Goal: Transaction & Acquisition: Book appointment/travel/reservation

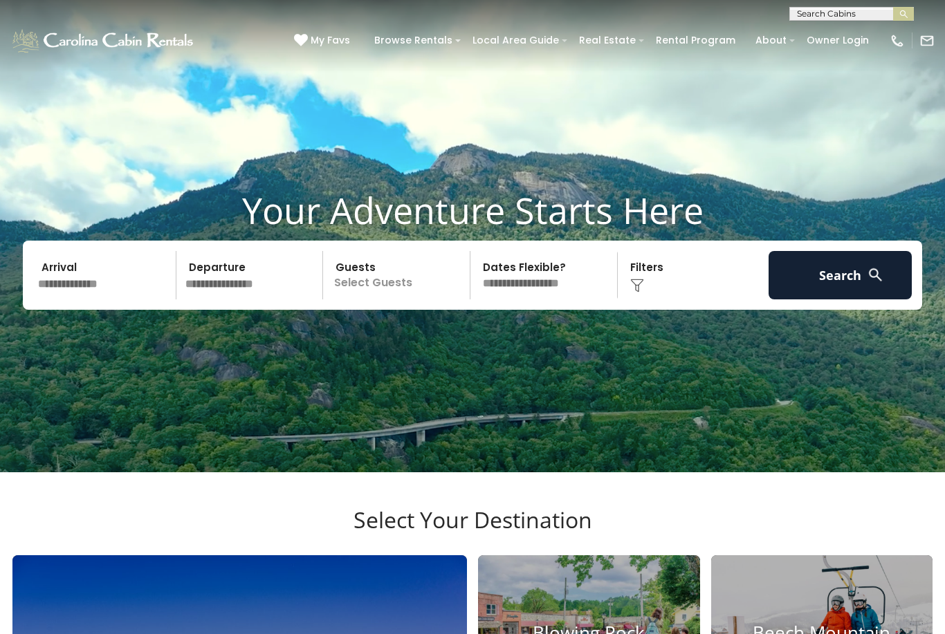
click at [79, 300] on input "text" at bounding box center [104, 275] width 143 height 48
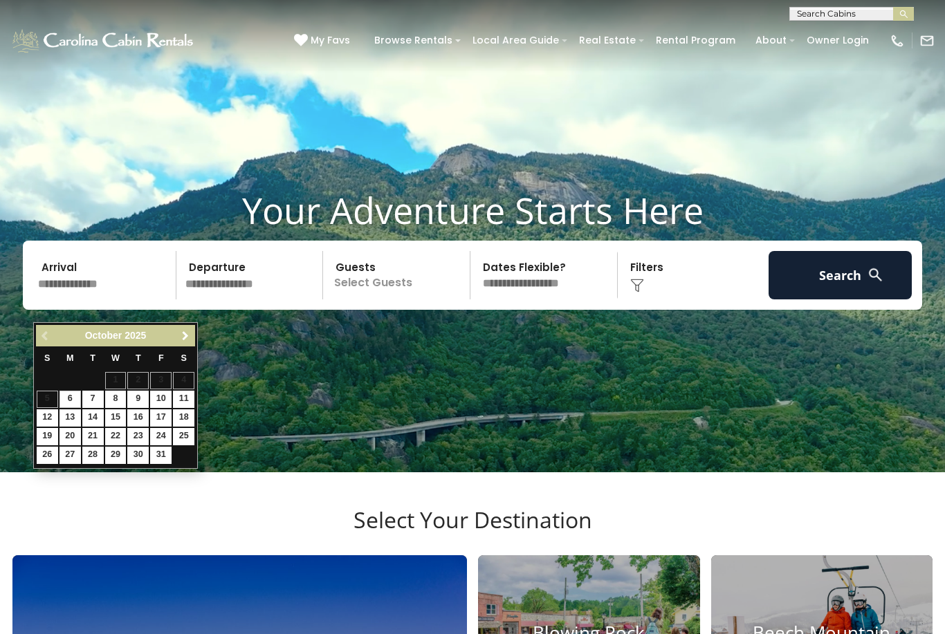
click at [189, 333] on span "Next" at bounding box center [185, 336] width 11 height 11
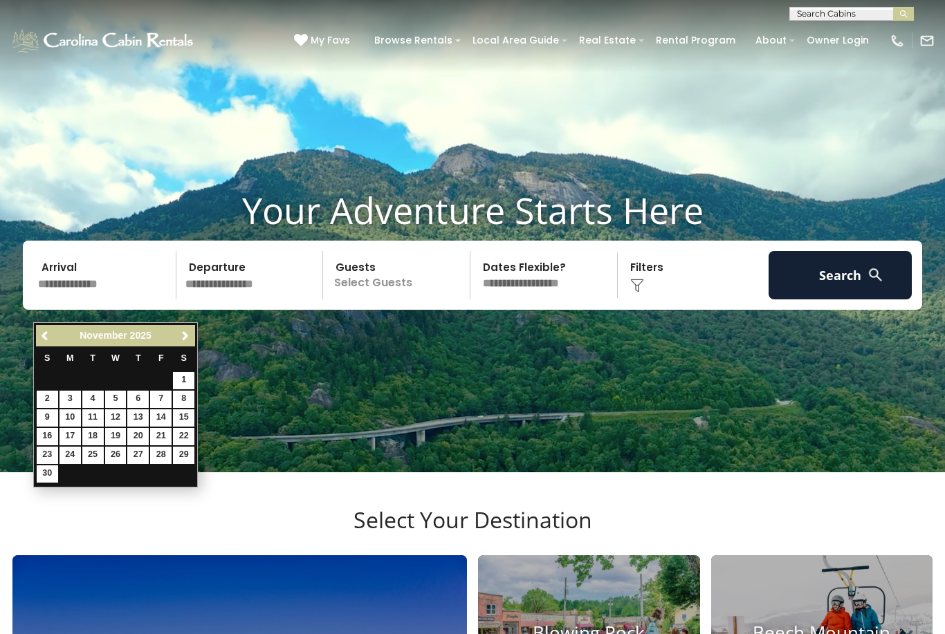
click at [187, 339] on span "Next" at bounding box center [185, 336] width 11 height 11
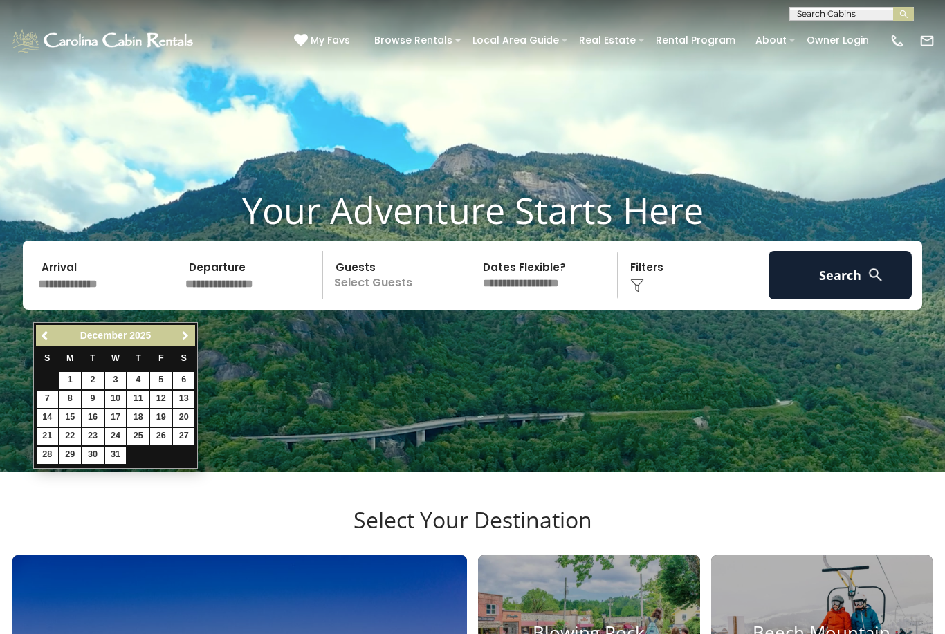
click at [193, 337] on link "Next" at bounding box center [184, 335] width 17 height 17
click at [48, 401] on link "4" at bounding box center [47, 399] width 21 height 17
type input "******"
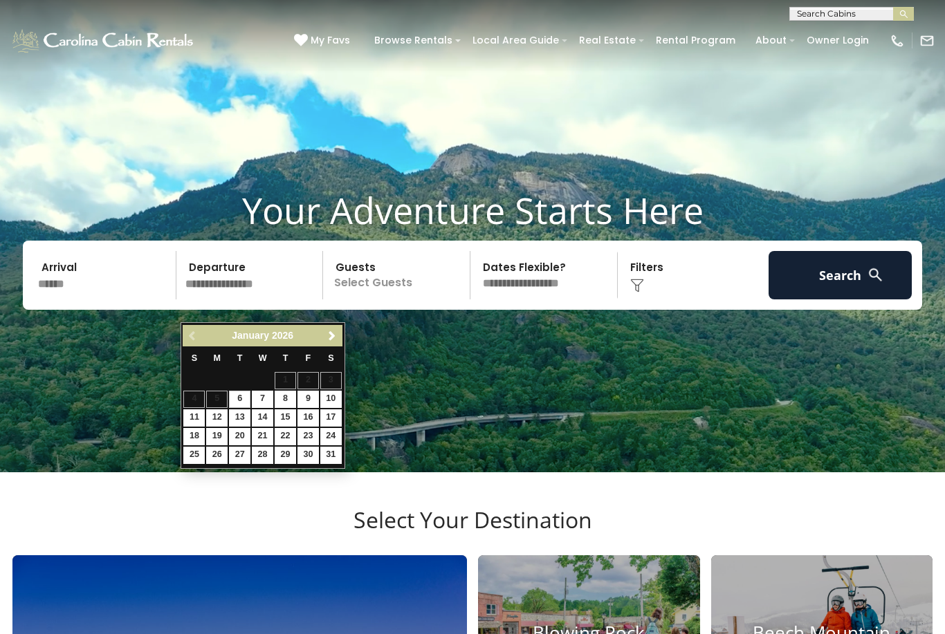
click at [287, 392] on link "8" at bounding box center [285, 399] width 21 height 17
type input "******"
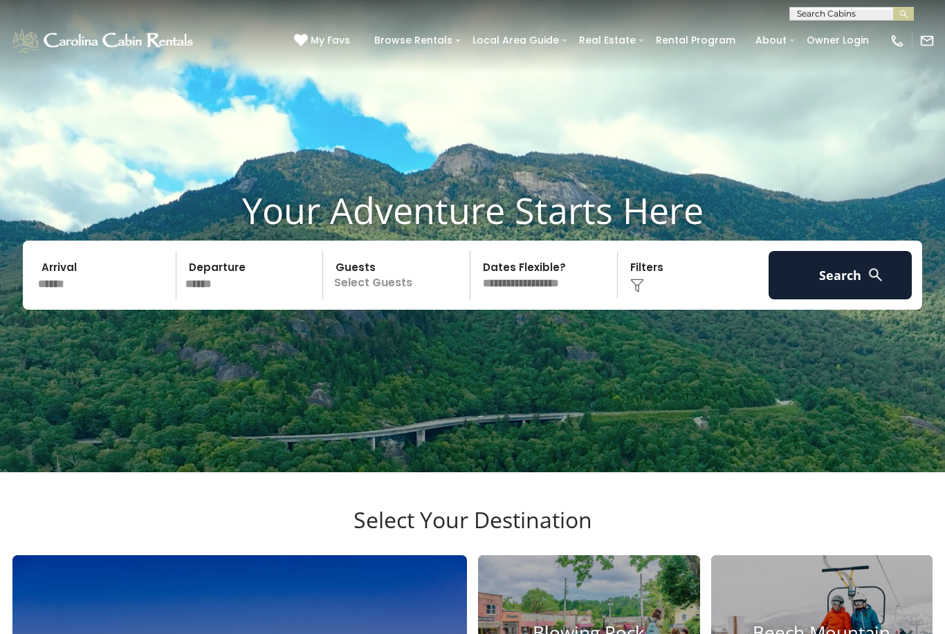
click at [376, 300] on p "Select Guests" at bounding box center [398, 275] width 143 height 48
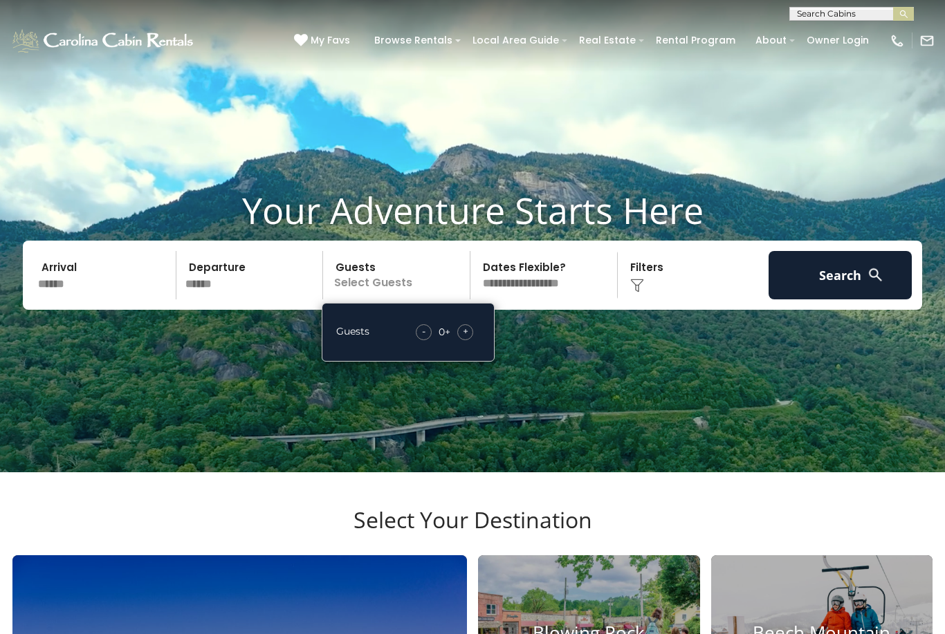
click at [459, 340] on div "+" at bounding box center [465, 332] width 16 height 16
click at [476, 340] on div "- 1 + +" at bounding box center [446, 332] width 68 height 16
click at [468, 338] on span "+" at bounding box center [466, 331] width 6 height 14
click at [538, 300] on select "**********" at bounding box center [546, 275] width 143 height 48
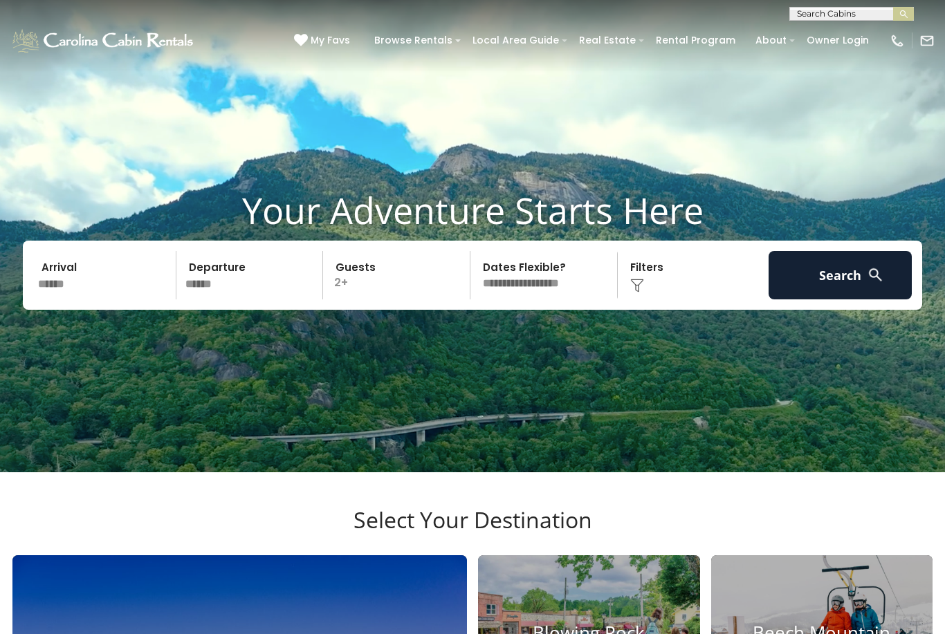
select select "*"
click at [640, 293] on img at bounding box center [637, 286] width 14 height 14
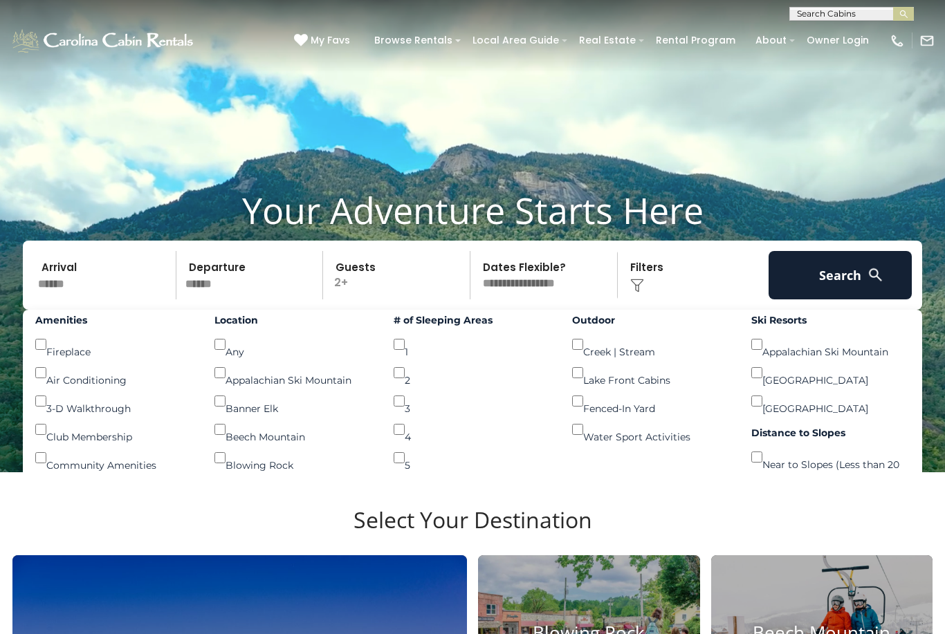
click at [390, 364] on div "# of Sleeping Areas 1 () 2 () 3 () 4 () 5 () 6 or more ()" at bounding box center [472, 405] width 179 height 191
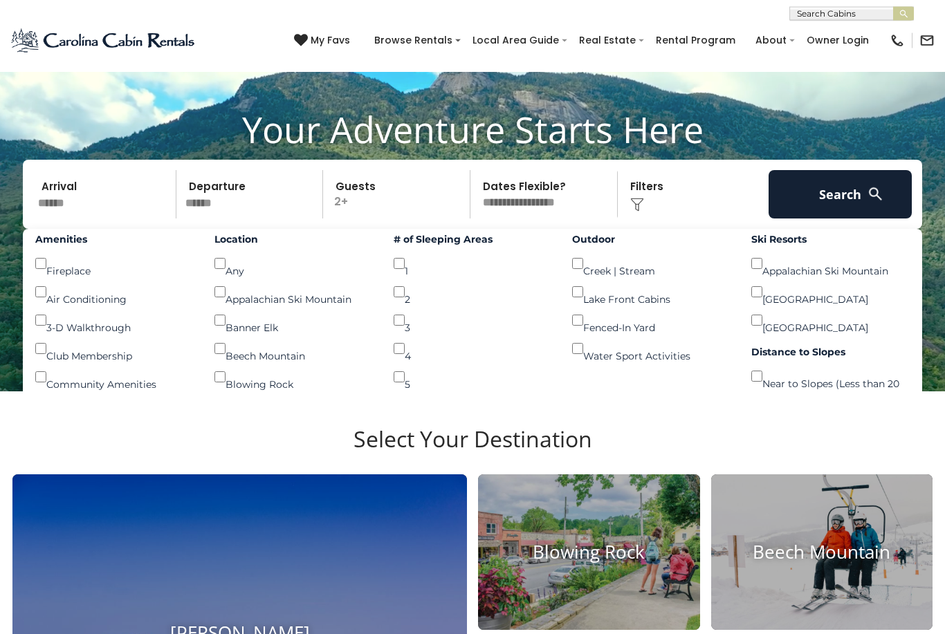
scroll to position [82, 0]
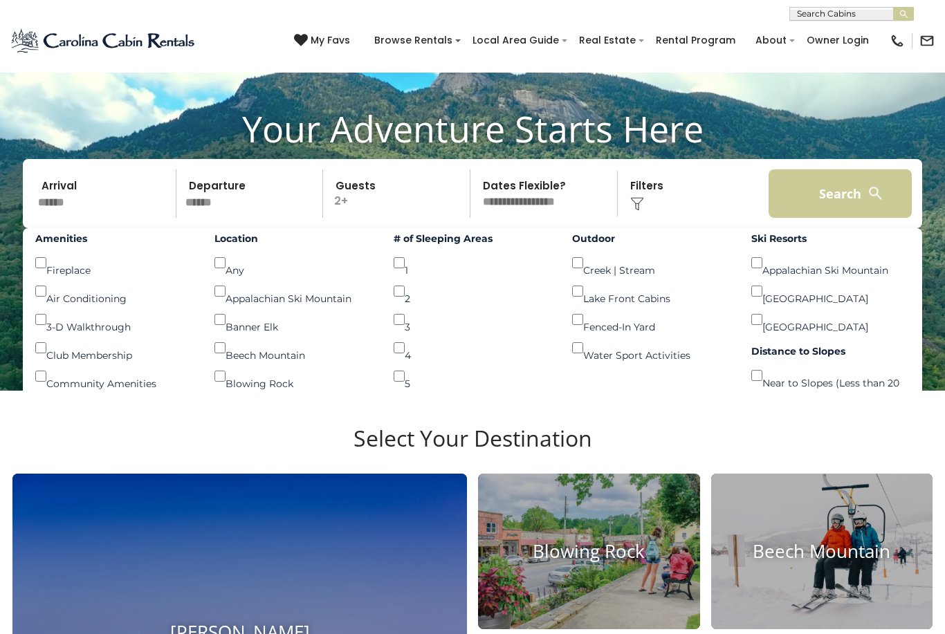
click at [857, 217] on button "Search" at bounding box center [840, 194] width 143 height 48
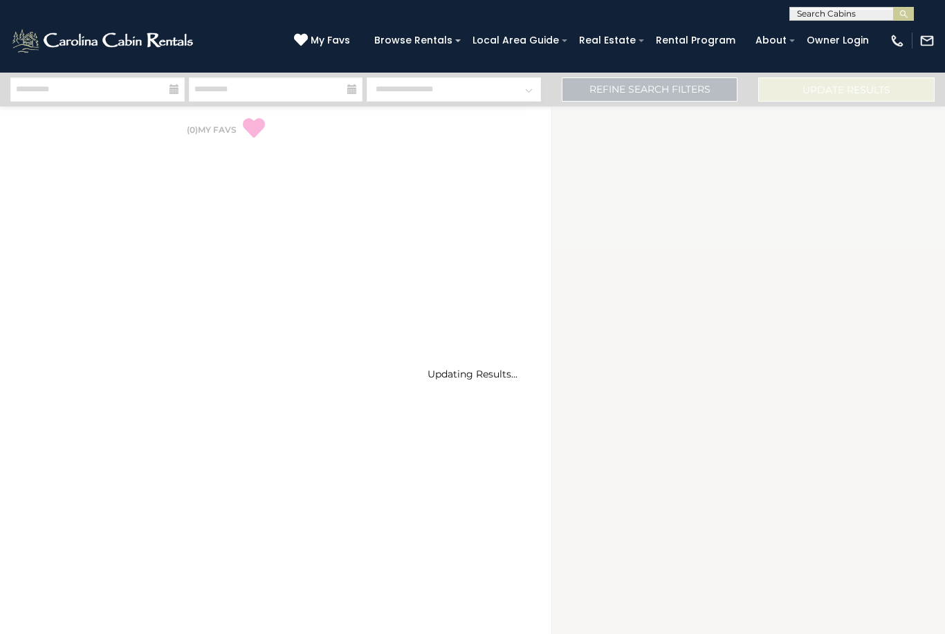
select select "*"
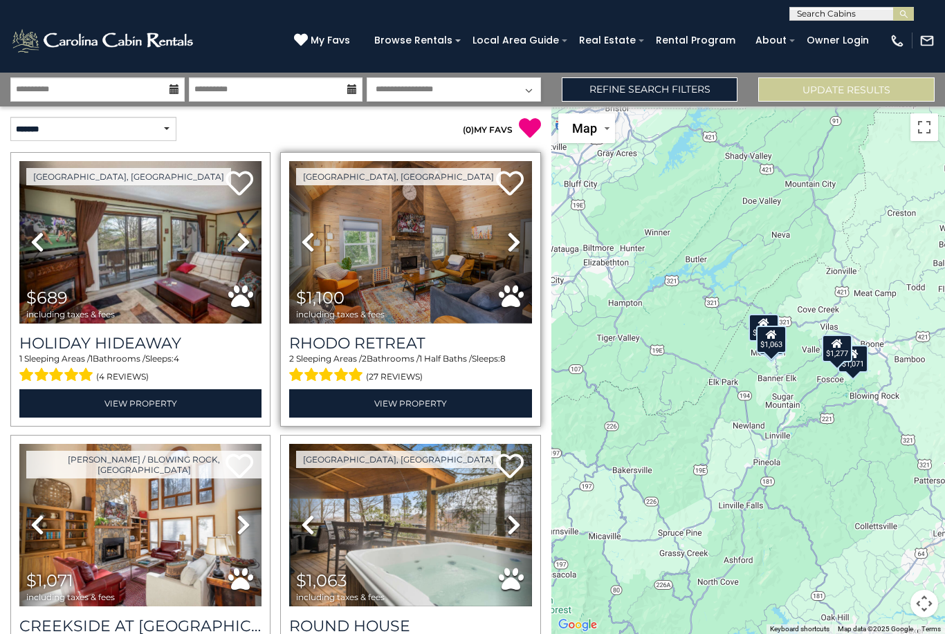
click at [514, 243] on icon at bounding box center [514, 242] width 14 height 22
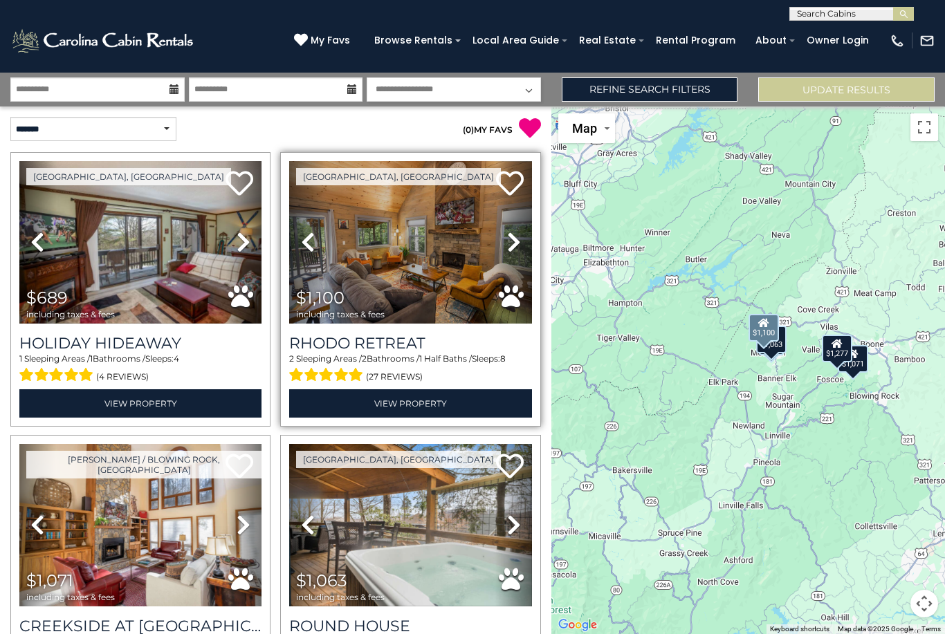
click at [515, 239] on icon at bounding box center [514, 242] width 14 height 22
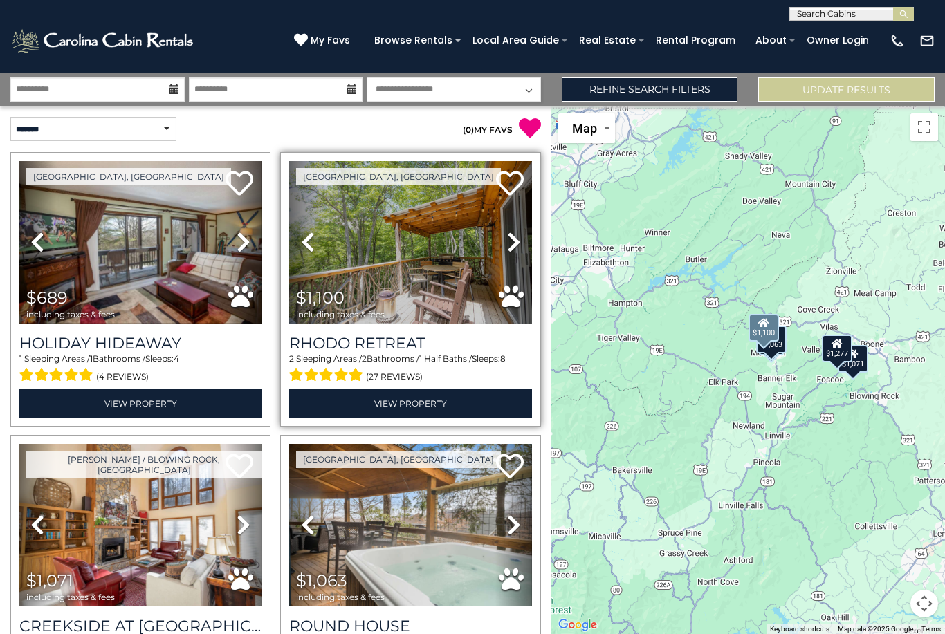
click at [515, 241] on icon at bounding box center [514, 242] width 14 height 22
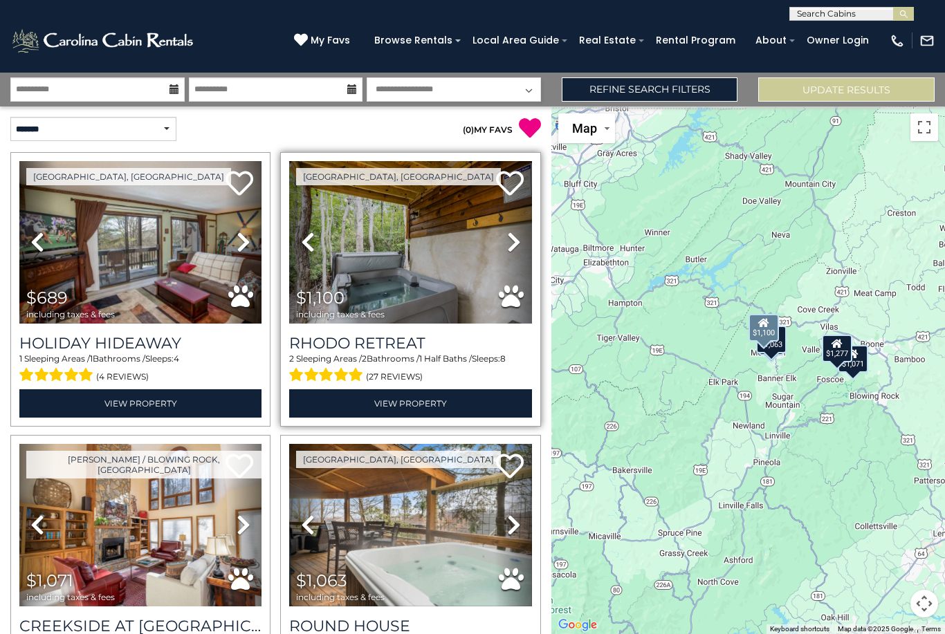
click at [517, 241] on icon at bounding box center [514, 242] width 14 height 22
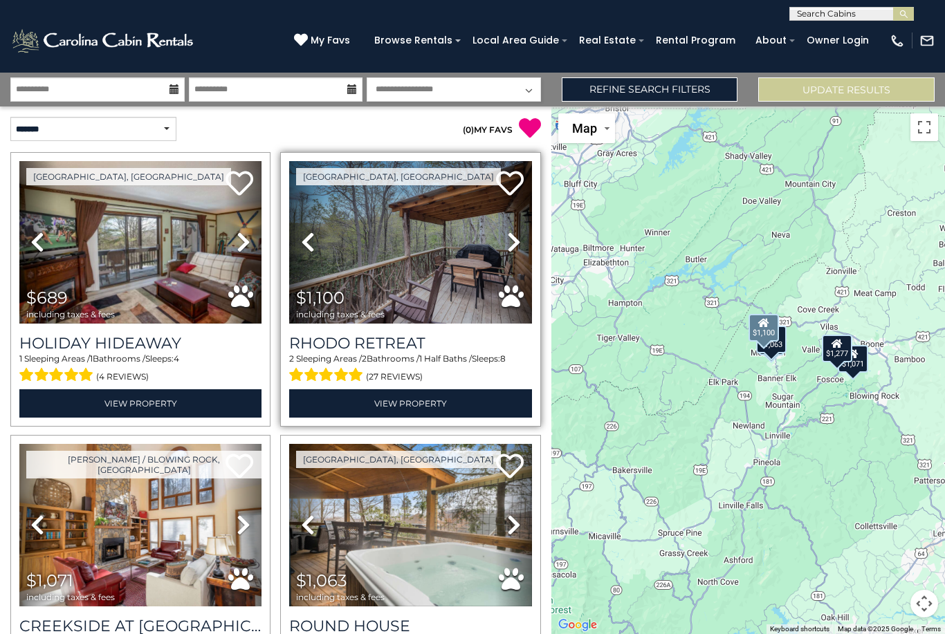
click at [517, 242] on icon at bounding box center [514, 242] width 14 height 22
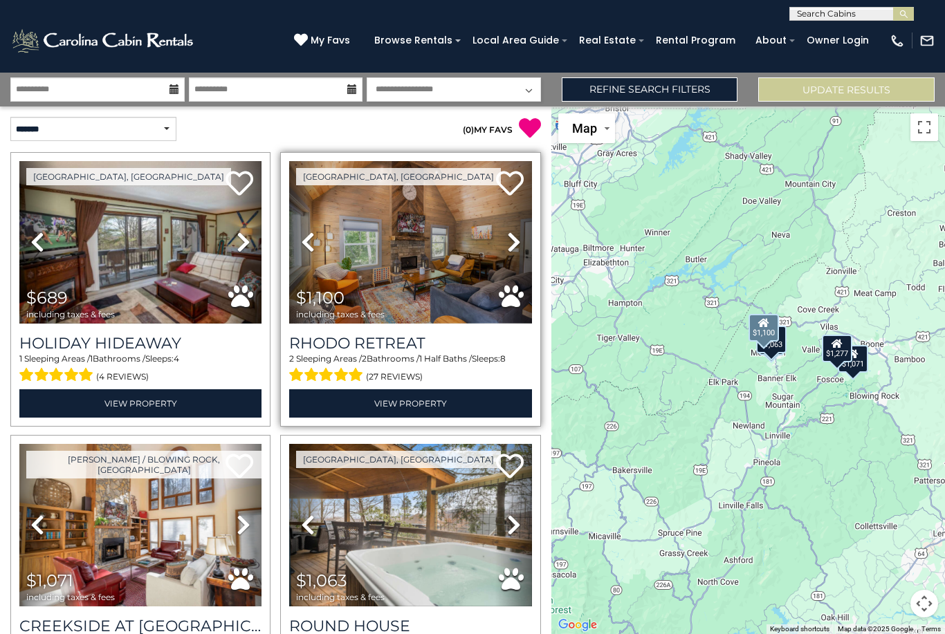
click at [515, 246] on icon at bounding box center [514, 242] width 14 height 22
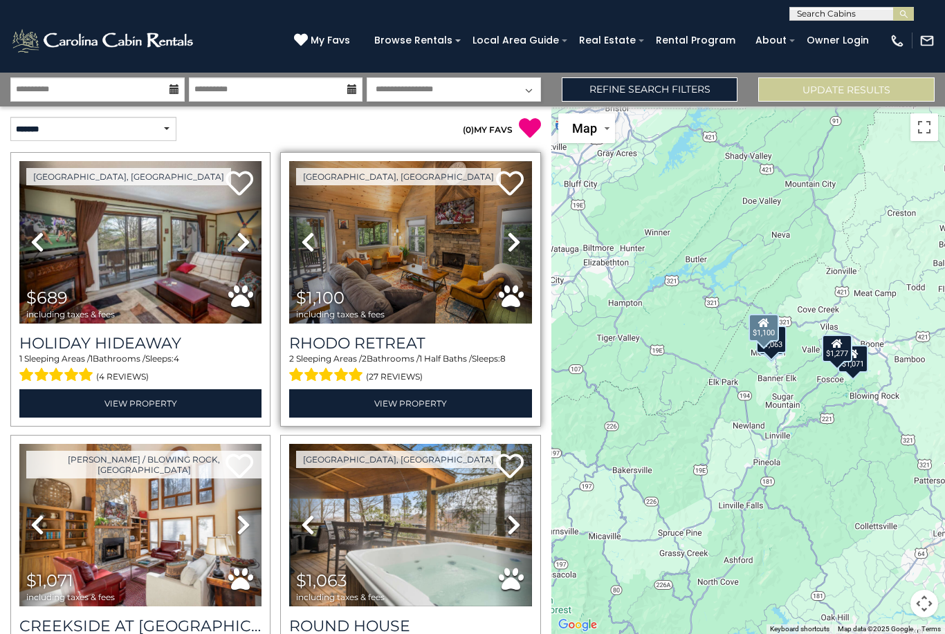
click at [516, 246] on icon at bounding box center [514, 242] width 14 height 22
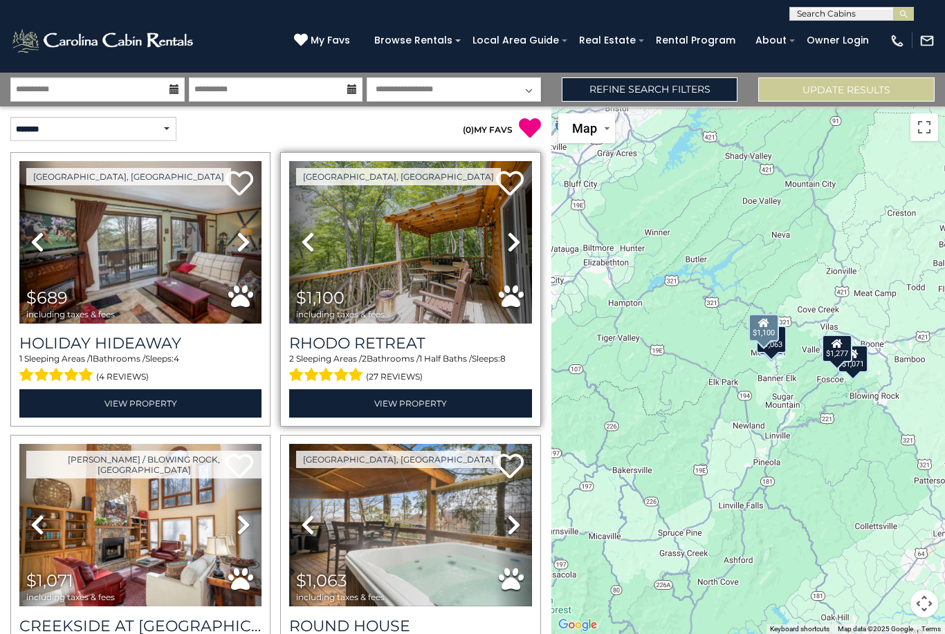
click at [515, 243] on icon at bounding box center [514, 242] width 14 height 22
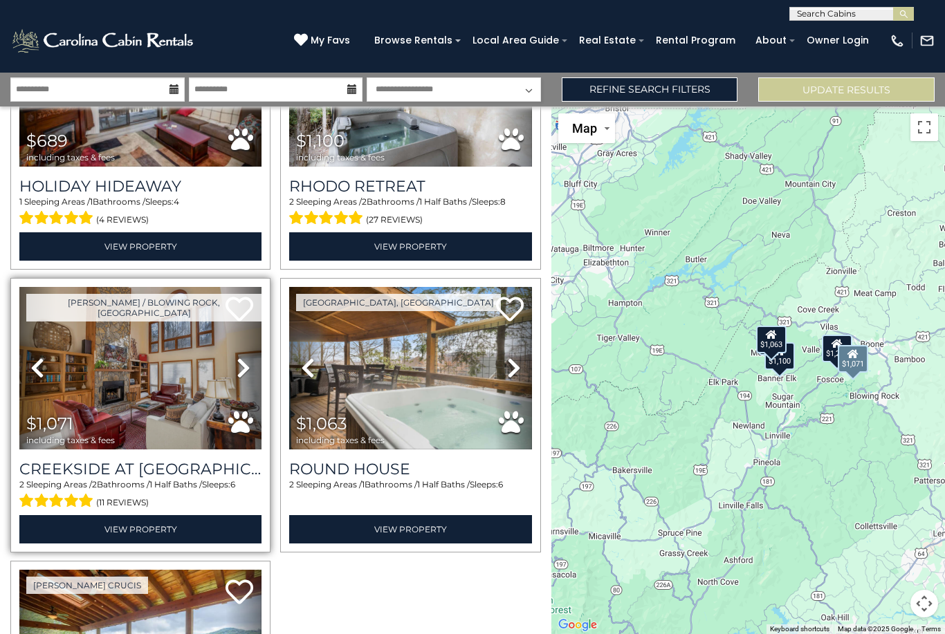
click at [159, 378] on img at bounding box center [140, 368] width 242 height 163
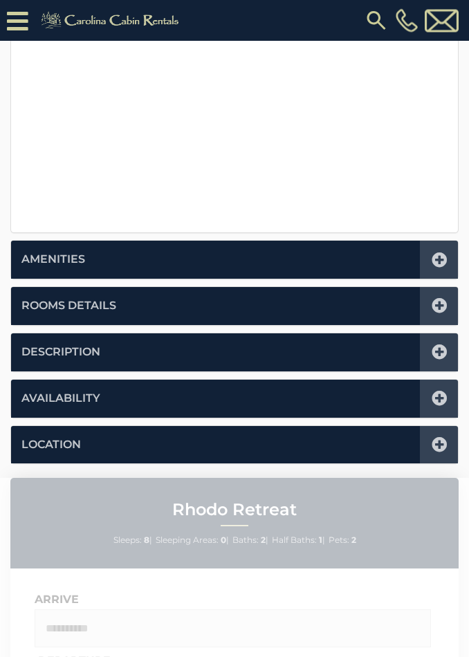
scroll to position [569, 0]
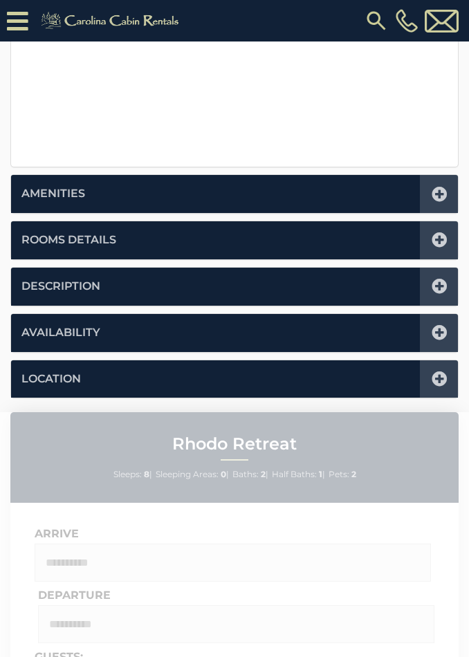
click at [403, 196] on li "Amenities" at bounding box center [234, 194] width 447 height 38
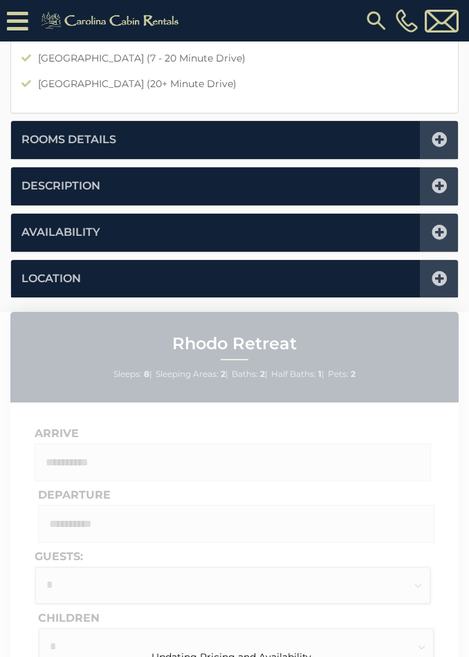
click at [365, 147] on li "Rooms Details" at bounding box center [234, 140] width 447 height 38
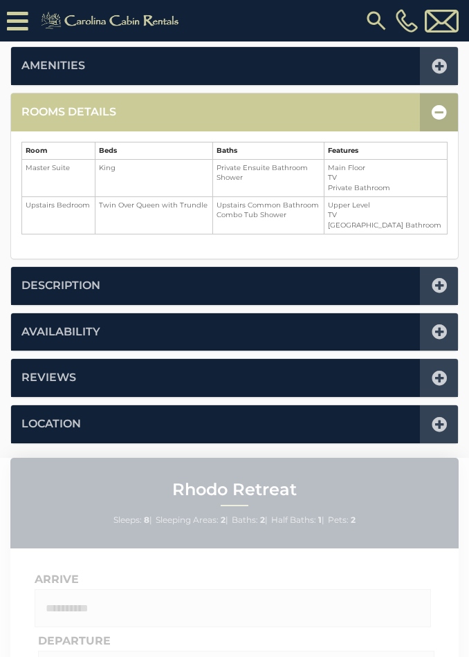
click at [349, 297] on li "Description" at bounding box center [234, 286] width 447 height 38
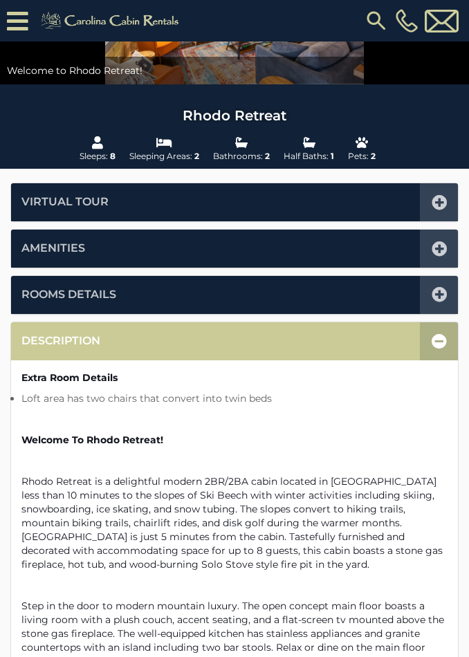
scroll to position [0, 0]
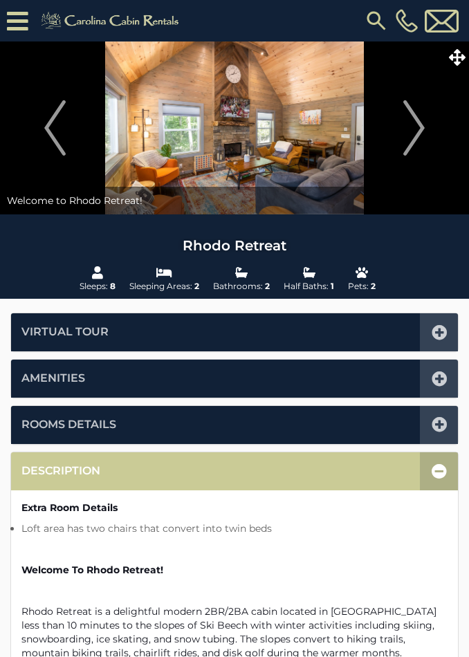
click at [295, 120] on img at bounding box center [234, 128] width 469 height 173
click at [389, 109] on button "Next" at bounding box center [414, 128] width 96 height 173
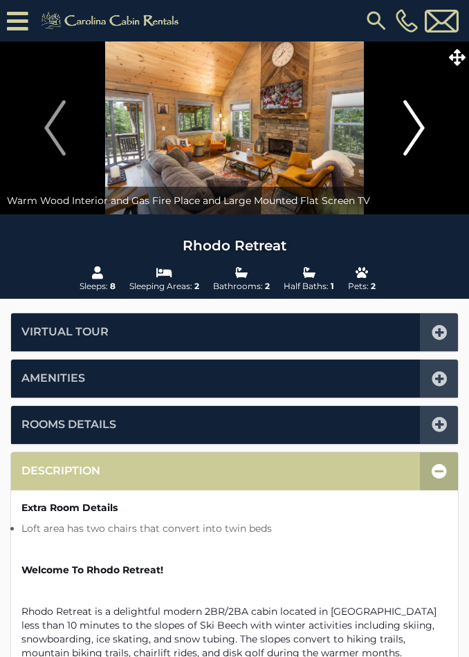
click at [427, 133] on button "Next" at bounding box center [414, 128] width 96 height 173
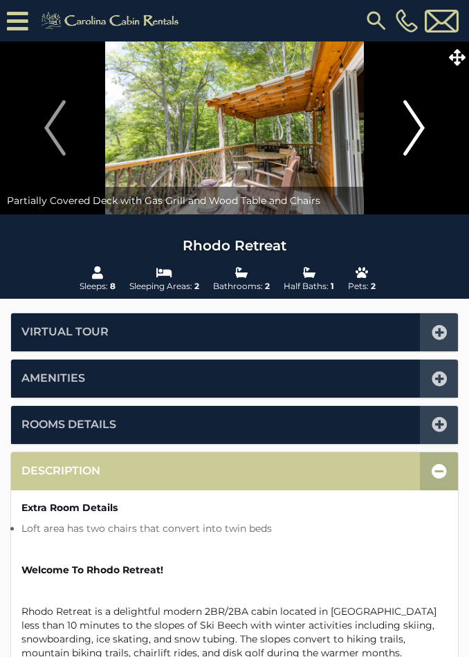
click at [414, 125] on img "Next" at bounding box center [413, 127] width 21 height 55
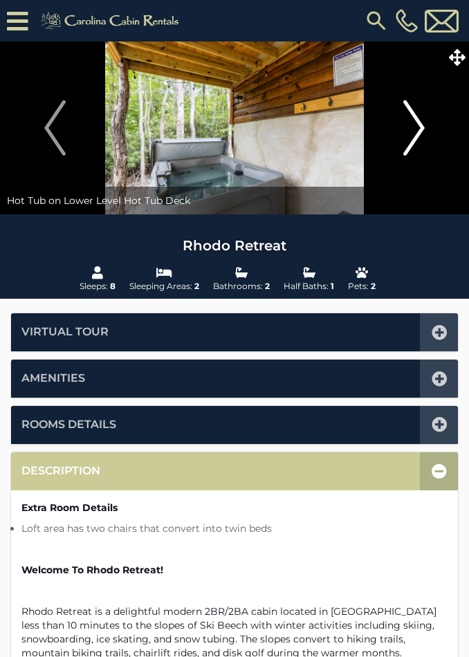
click at [409, 124] on img "Next" at bounding box center [413, 127] width 21 height 55
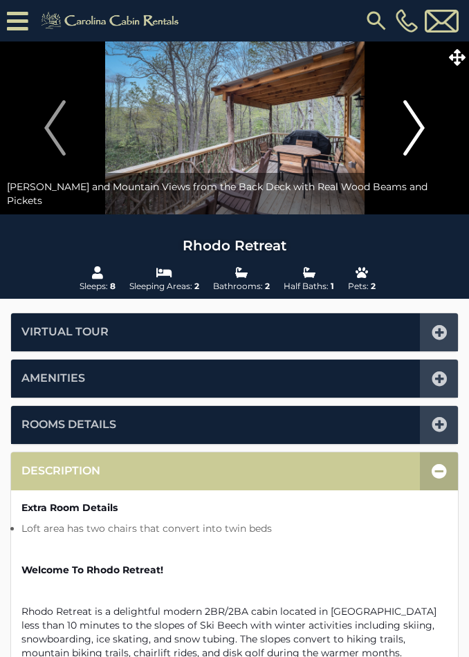
click at [405, 125] on img "Next" at bounding box center [413, 127] width 21 height 55
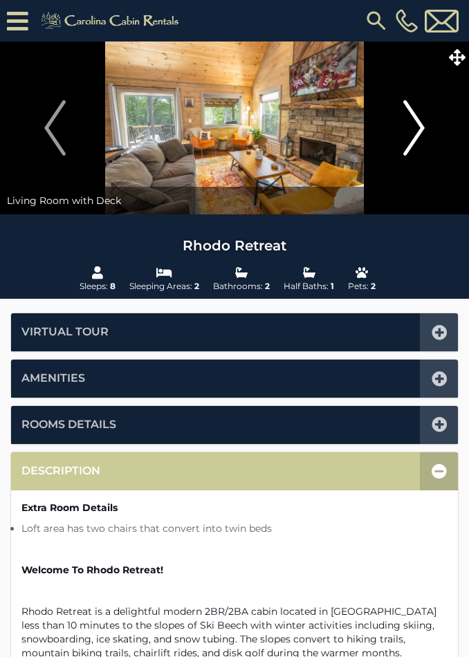
click at [405, 126] on img "Next" at bounding box center [413, 127] width 21 height 55
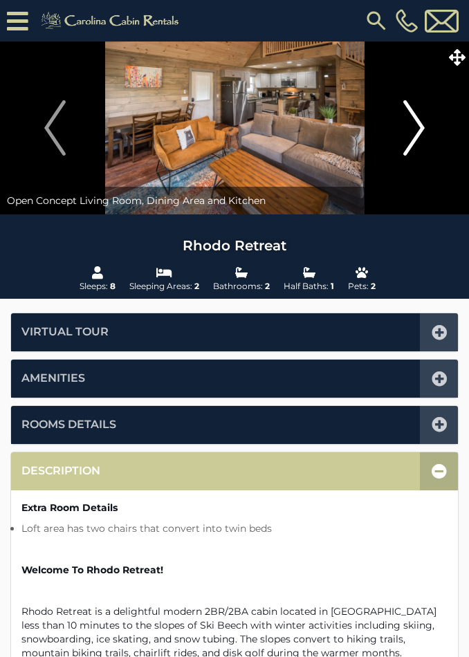
click at [397, 119] on button "Next" at bounding box center [414, 128] width 96 height 173
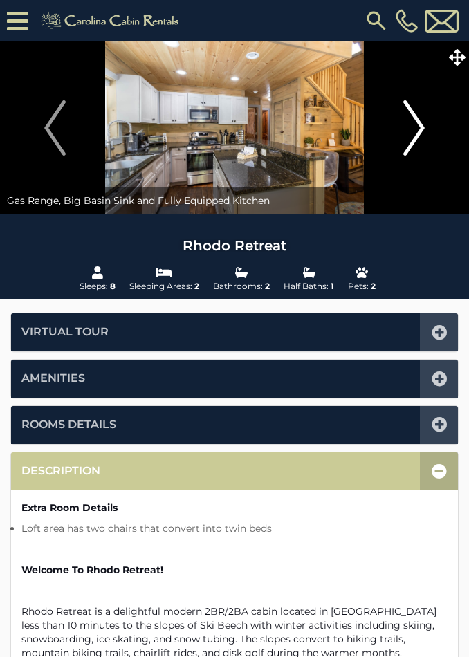
click at [399, 138] on button "Next" at bounding box center [414, 128] width 96 height 173
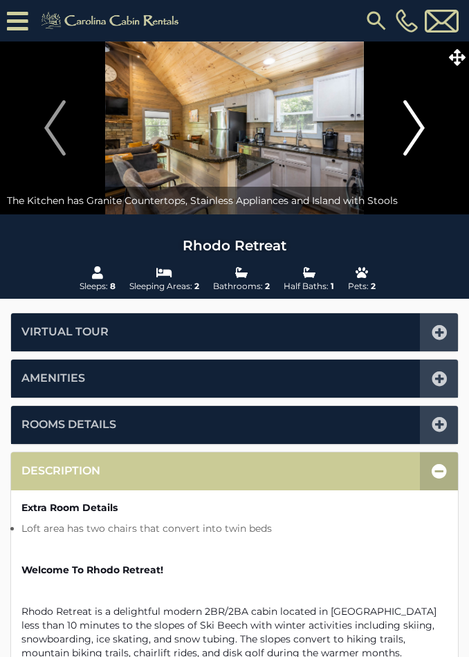
click at [409, 131] on img "Next" at bounding box center [413, 127] width 21 height 55
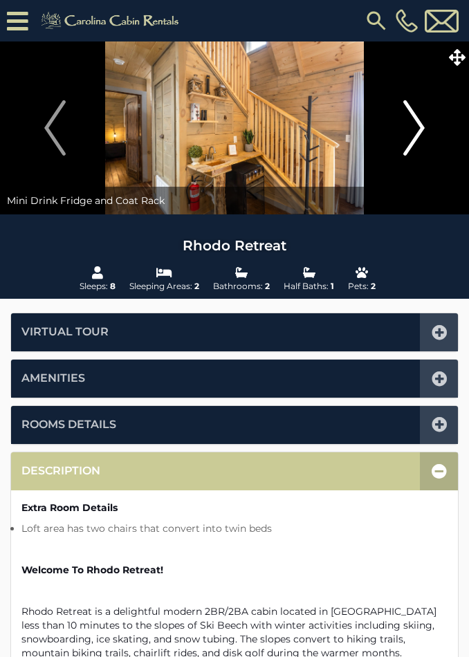
click at [409, 139] on img "Next" at bounding box center [413, 127] width 21 height 55
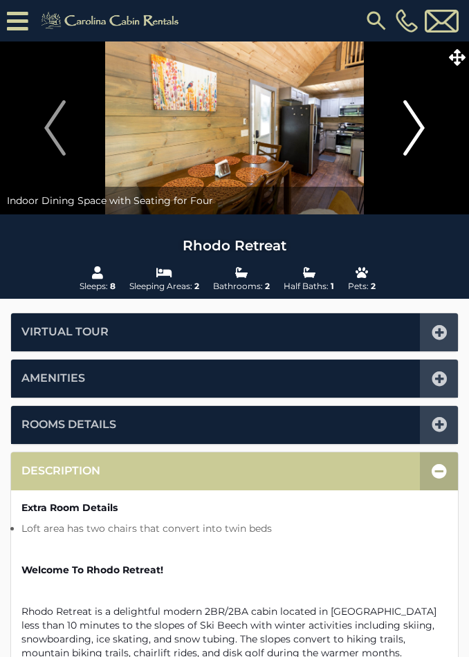
click at [411, 126] on img "Next" at bounding box center [413, 127] width 21 height 55
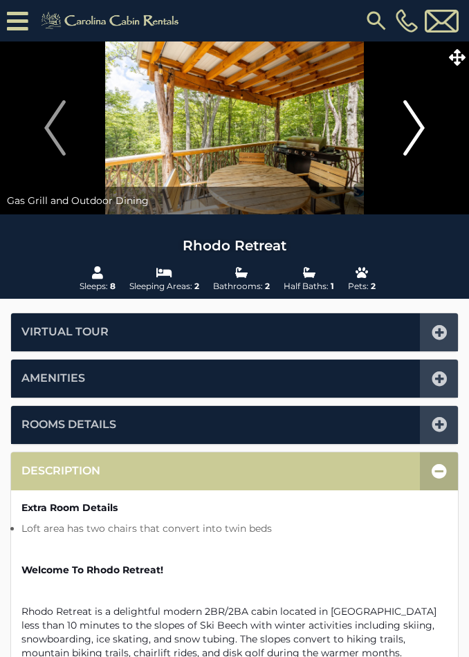
click at [399, 133] on button "Next" at bounding box center [414, 128] width 96 height 173
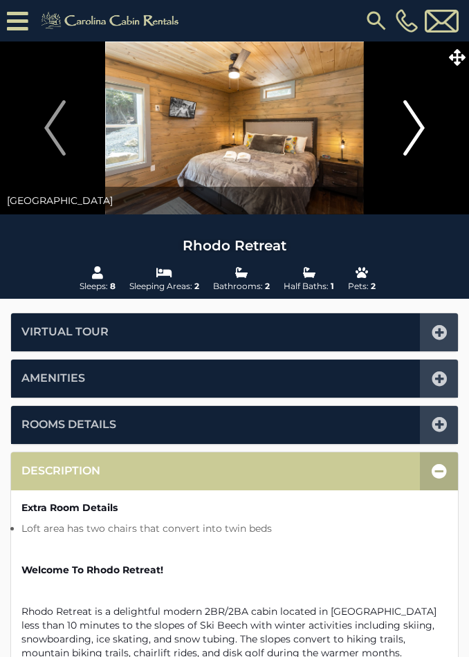
click at [402, 123] on button "Next" at bounding box center [414, 128] width 96 height 173
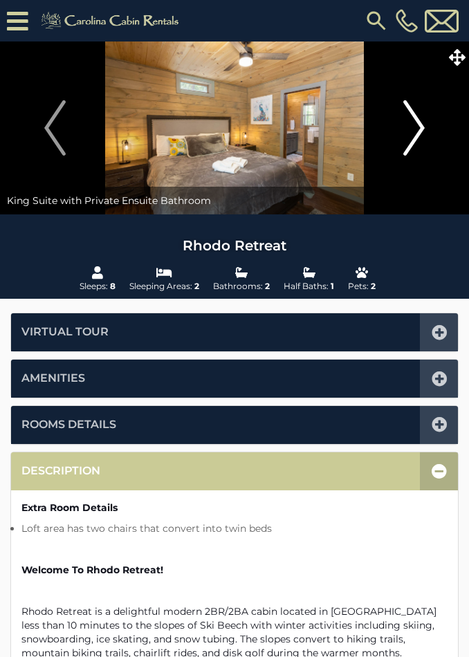
click at [410, 125] on img "Next" at bounding box center [413, 127] width 21 height 55
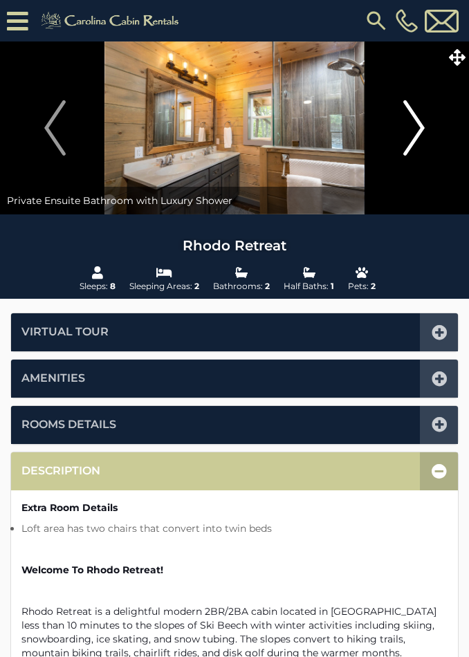
click at [406, 136] on img "Next" at bounding box center [413, 127] width 21 height 55
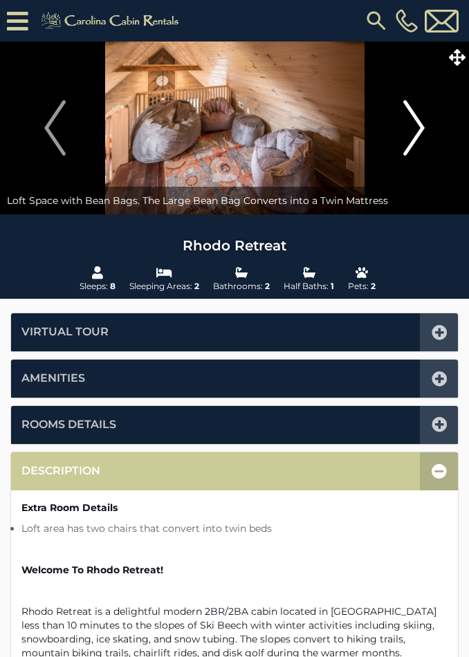
click at [404, 129] on img "Next" at bounding box center [413, 127] width 21 height 55
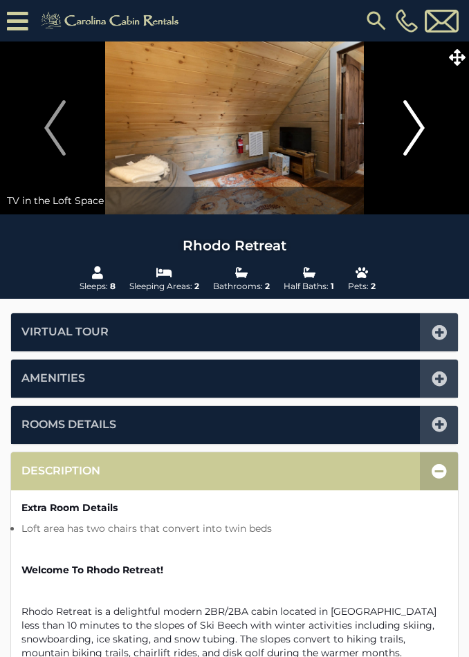
click at [405, 122] on img "Next" at bounding box center [413, 127] width 21 height 55
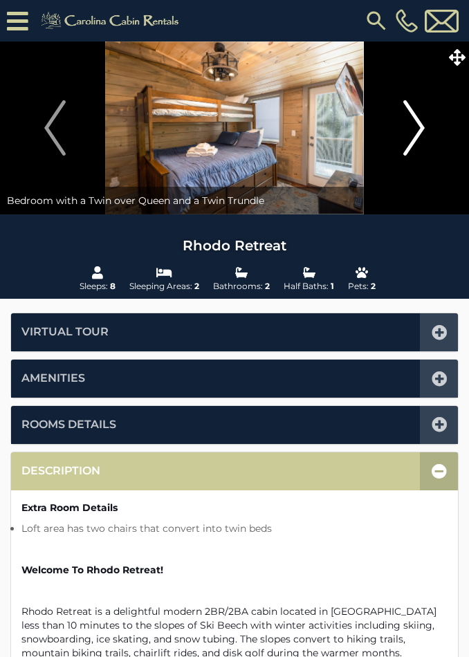
click at [416, 113] on img "Next" at bounding box center [413, 127] width 21 height 55
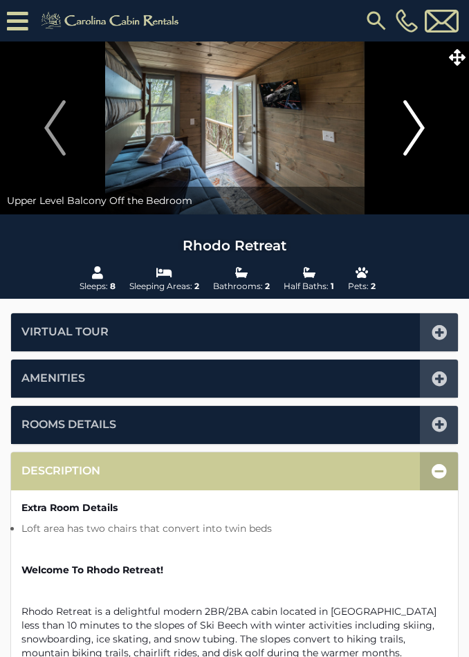
click at [404, 127] on img "Next" at bounding box center [413, 127] width 21 height 55
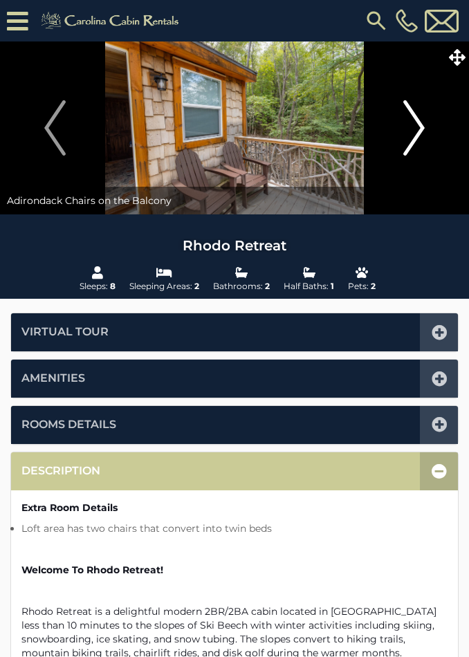
click at [402, 122] on button "Next" at bounding box center [414, 128] width 96 height 173
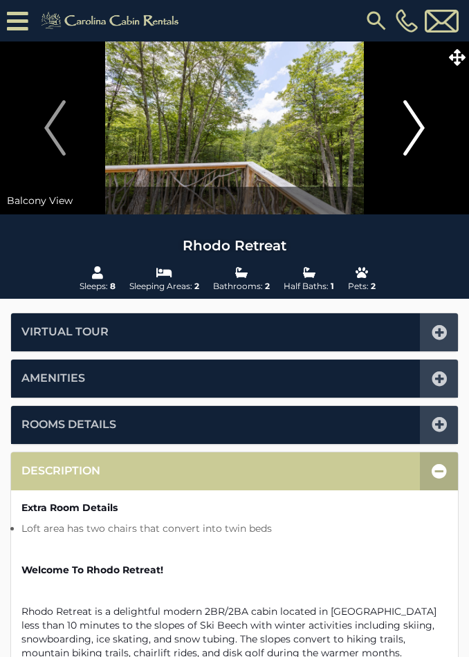
click at [402, 118] on button "Next" at bounding box center [414, 128] width 96 height 173
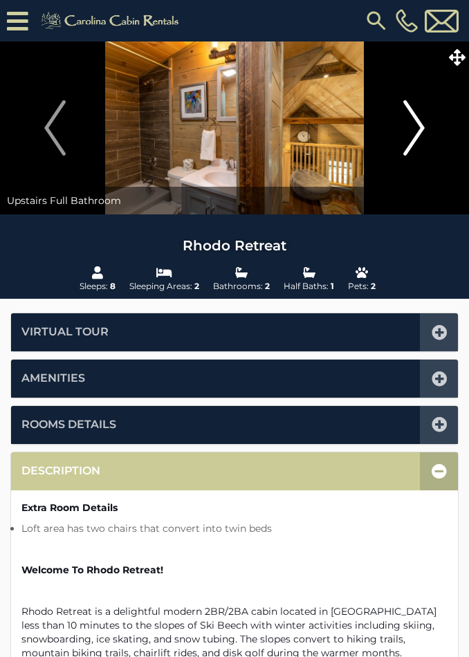
click at [399, 125] on button "Next" at bounding box center [414, 128] width 96 height 173
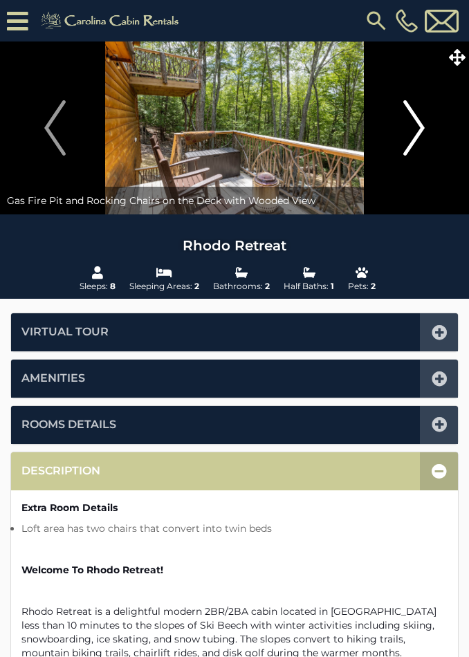
click at [401, 128] on button "Next" at bounding box center [414, 128] width 96 height 173
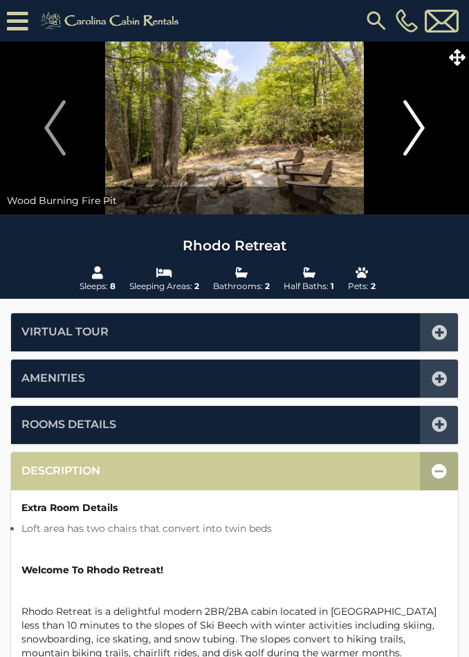
click at [412, 132] on img "Next" at bounding box center [413, 127] width 21 height 55
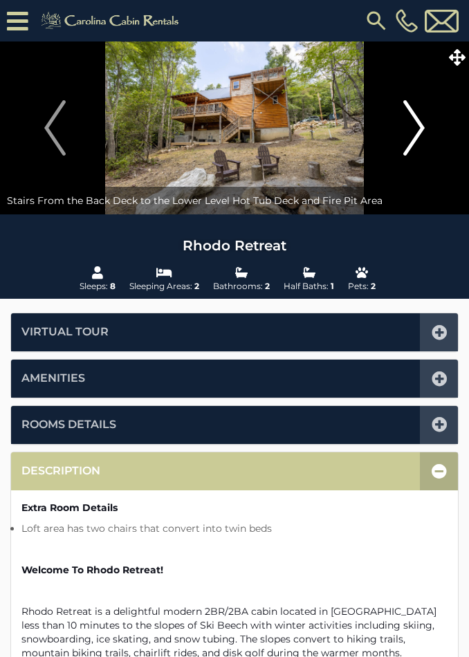
click at [411, 126] on img "Next" at bounding box center [413, 127] width 21 height 55
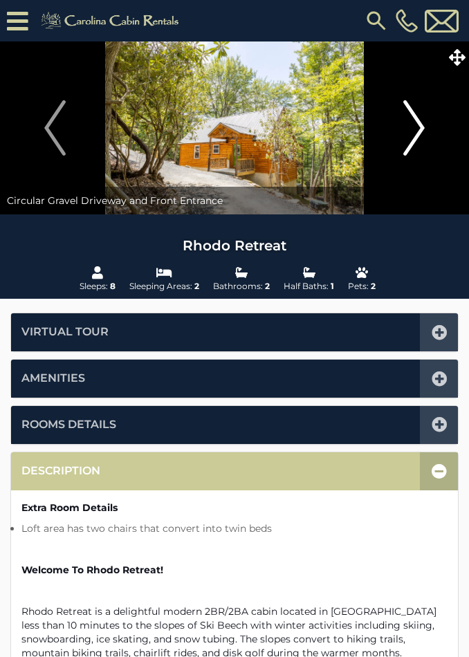
click at [415, 131] on img "Next" at bounding box center [413, 127] width 21 height 55
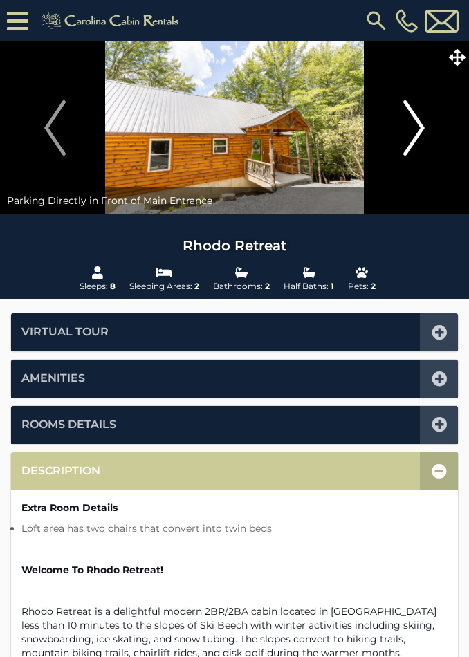
click at [414, 123] on img "Next" at bounding box center [413, 127] width 21 height 55
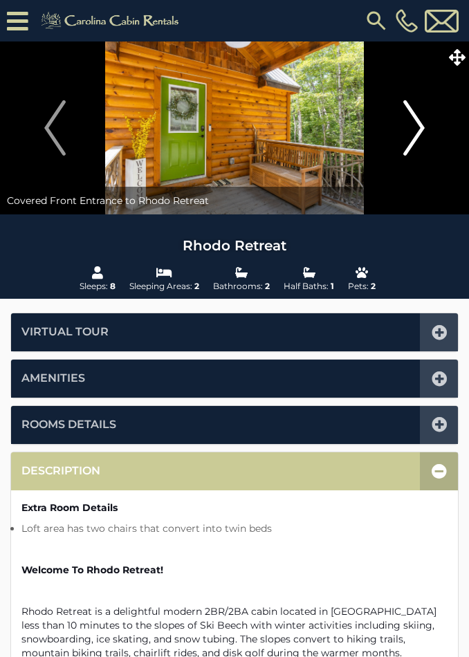
click at [414, 116] on img "Next" at bounding box center [413, 127] width 21 height 55
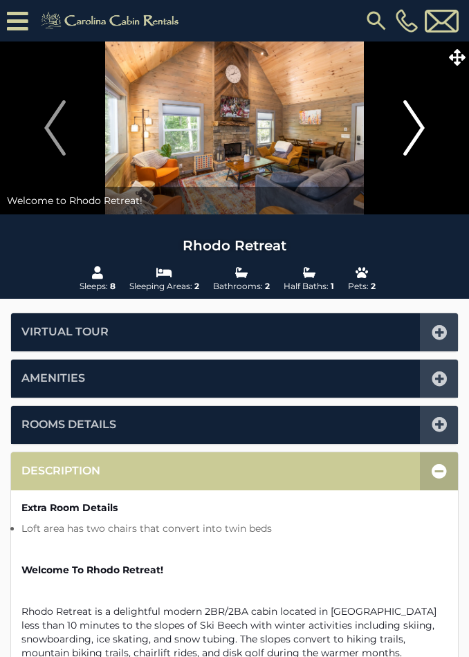
click at [406, 119] on img "Next" at bounding box center [413, 127] width 21 height 55
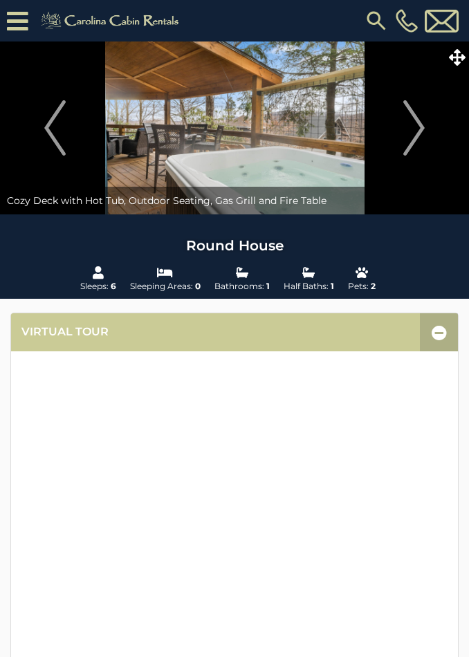
click at [283, 100] on img at bounding box center [234, 128] width 469 height 173
click at [266, 126] on img at bounding box center [234, 128] width 469 height 173
click at [414, 140] on img "Next" at bounding box center [413, 127] width 21 height 55
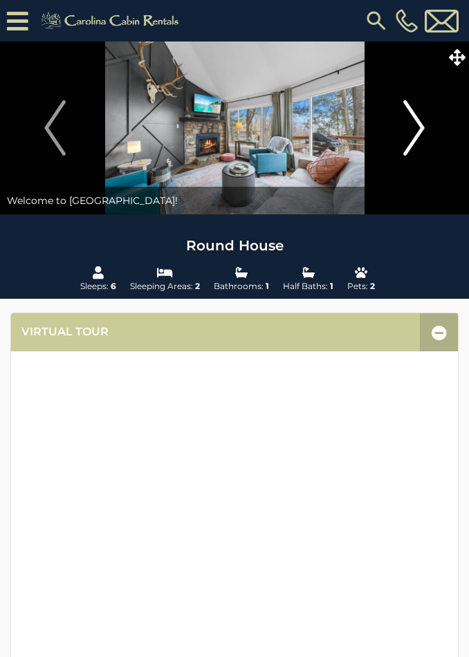
click at [417, 131] on img "Next" at bounding box center [413, 127] width 21 height 55
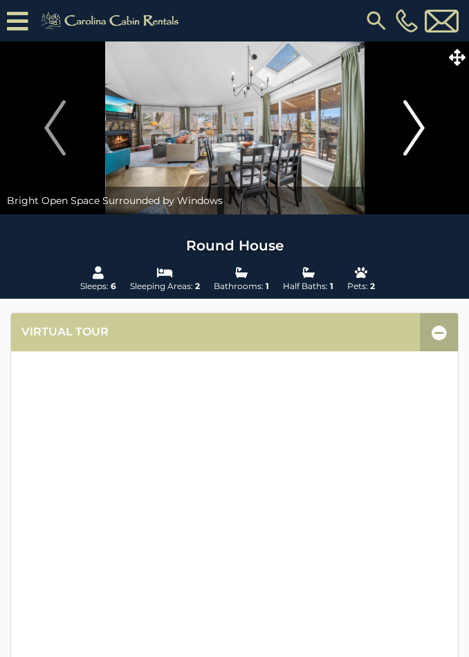
click at [417, 127] on img "Next" at bounding box center [413, 127] width 21 height 55
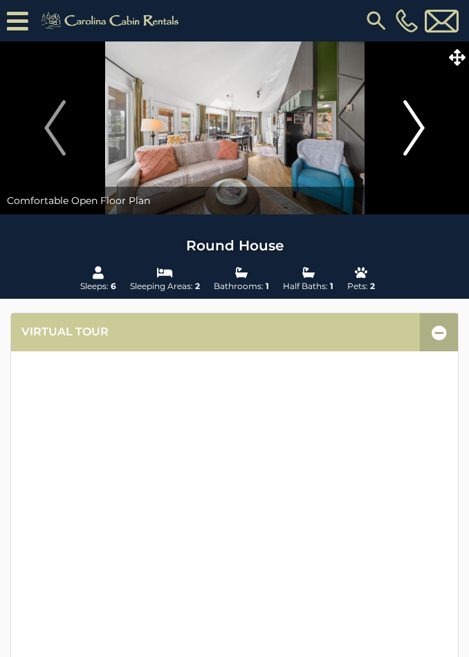
click at [417, 136] on img "Next" at bounding box center [413, 127] width 21 height 55
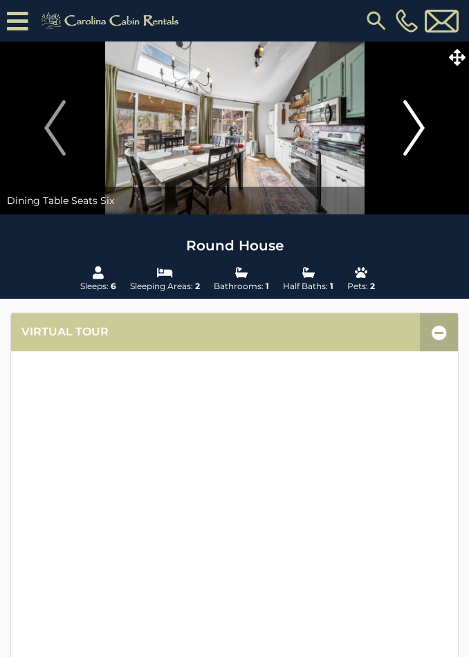
click at [413, 127] on img "Next" at bounding box center [413, 127] width 21 height 55
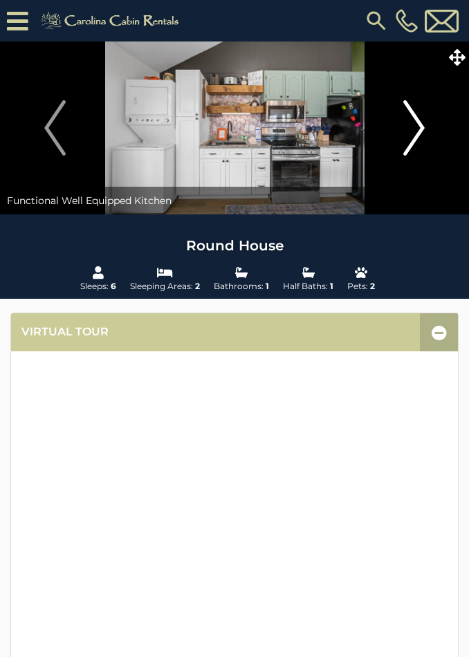
click at [417, 125] on img "Next" at bounding box center [413, 127] width 21 height 55
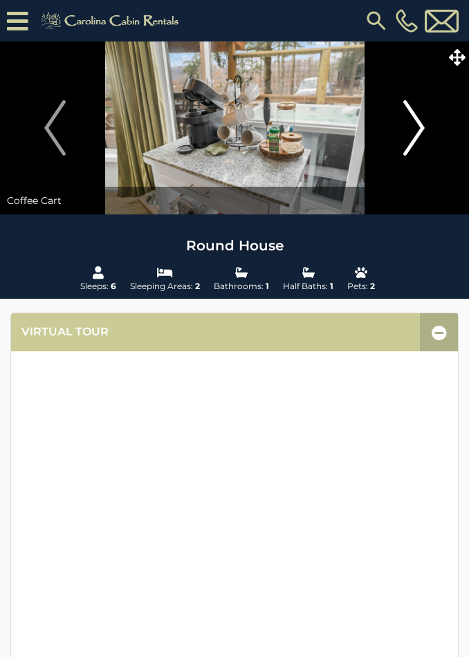
click at [414, 122] on img "Next" at bounding box center [413, 127] width 21 height 55
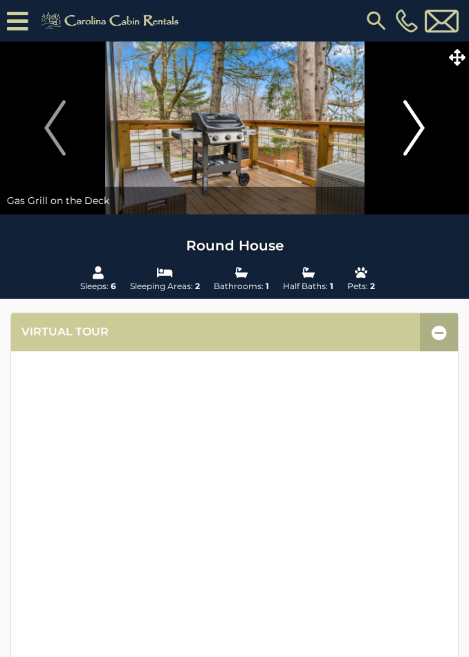
click at [421, 118] on img "Next" at bounding box center [413, 127] width 21 height 55
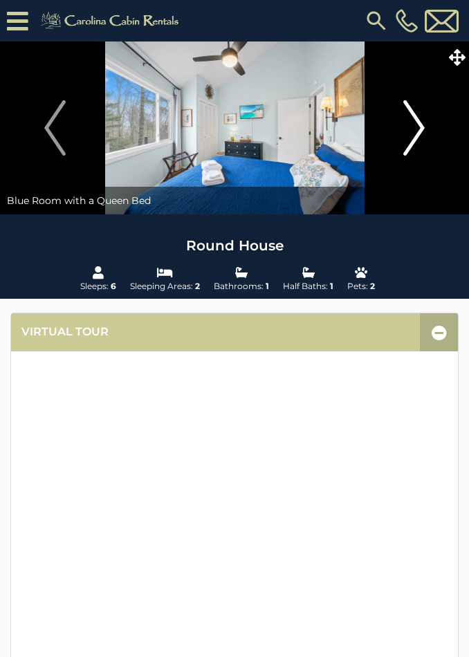
click at [421, 125] on img "Next" at bounding box center [413, 127] width 21 height 55
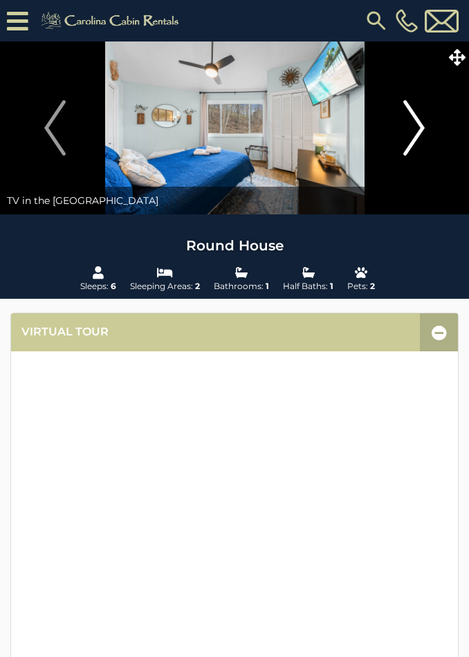
click at [417, 122] on img "Next" at bounding box center [413, 127] width 21 height 55
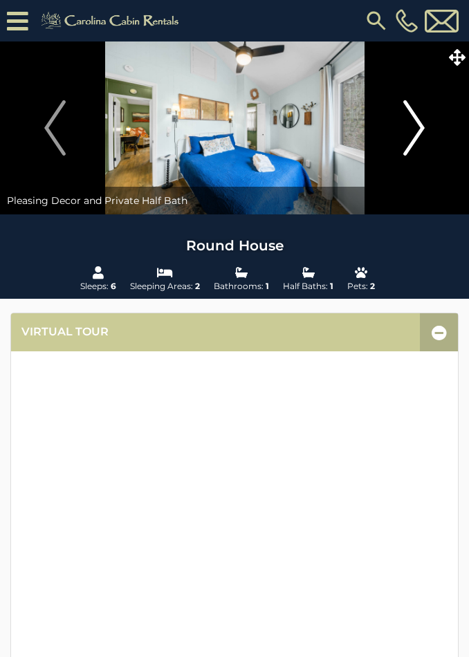
click at [414, 127] on img "Next" at bounding box center [413, 127] width 21 height 55
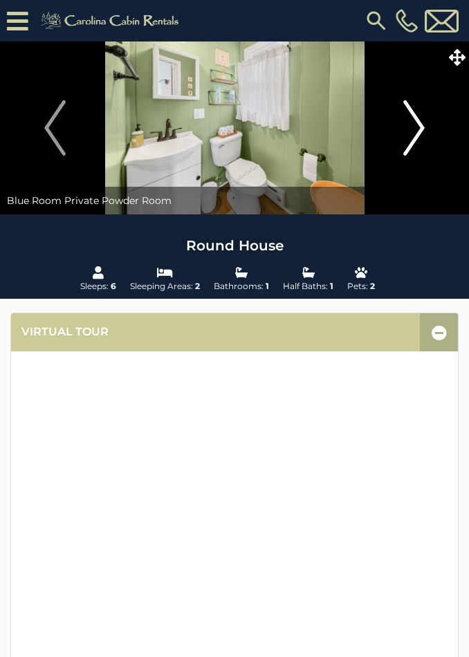
click at [419, 132] on img "Next" at bounding box center [413, 127] width 21 height 55
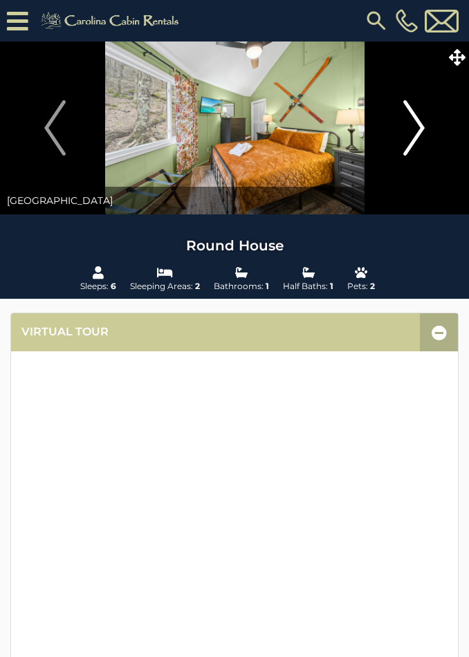
click at [422, 125] on img "Next" at bounding box center [413, 127] width 21 height 55
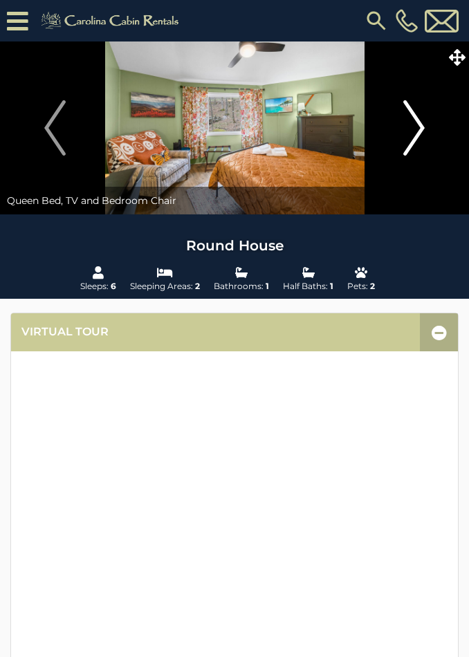
click at [423, 122] on img "Next" at bounding box center [413, 127] width 21 height 55
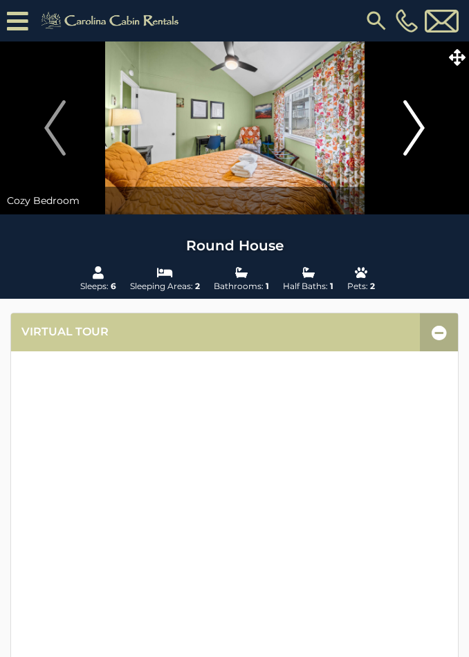
click at [423, 122] on img "Next" at bounding box center [413, 127] width 21 height 55
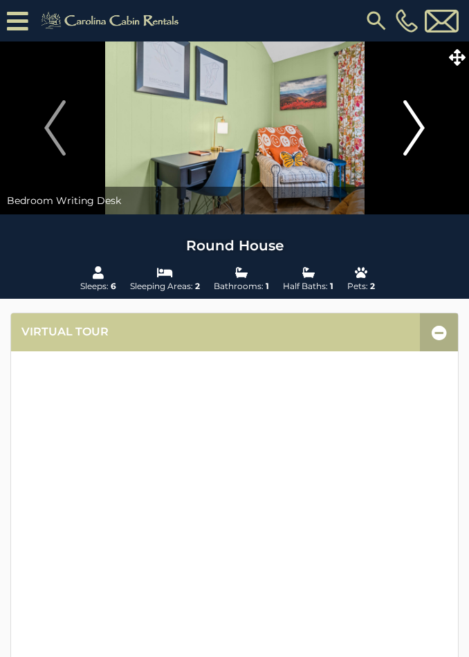
click at [425, 120] on button "Next" at bounding box center [414, 128] width 96 height 173
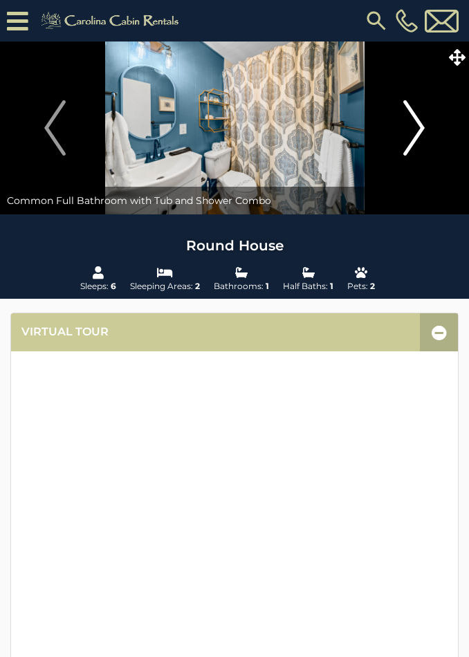
click at [428, 116] on button "Next" at bounding box center [414, 128] width 96 height 173
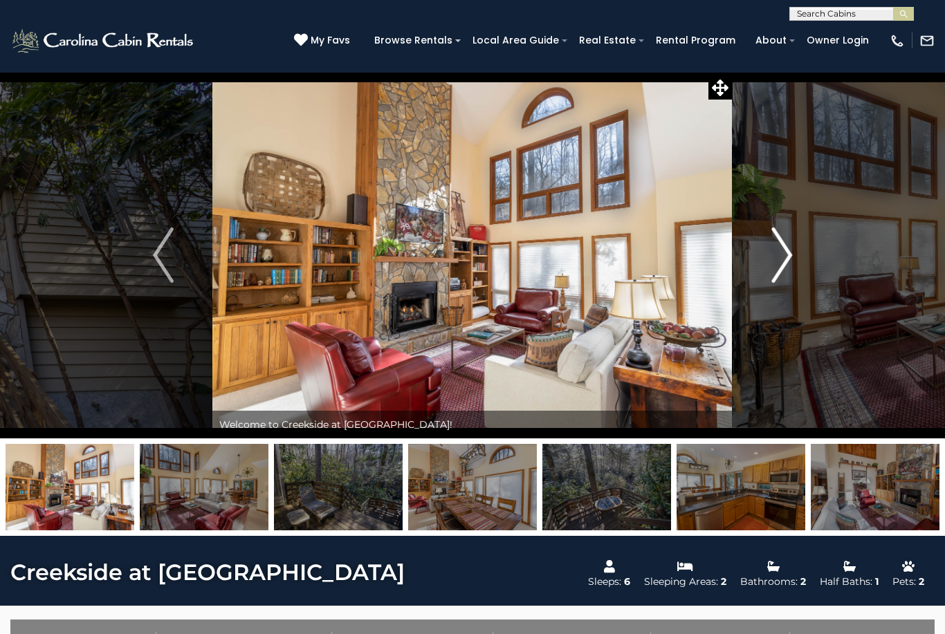
click at [783, 248] on img "Next" at bounding box center [781, 255] width 21 height 55
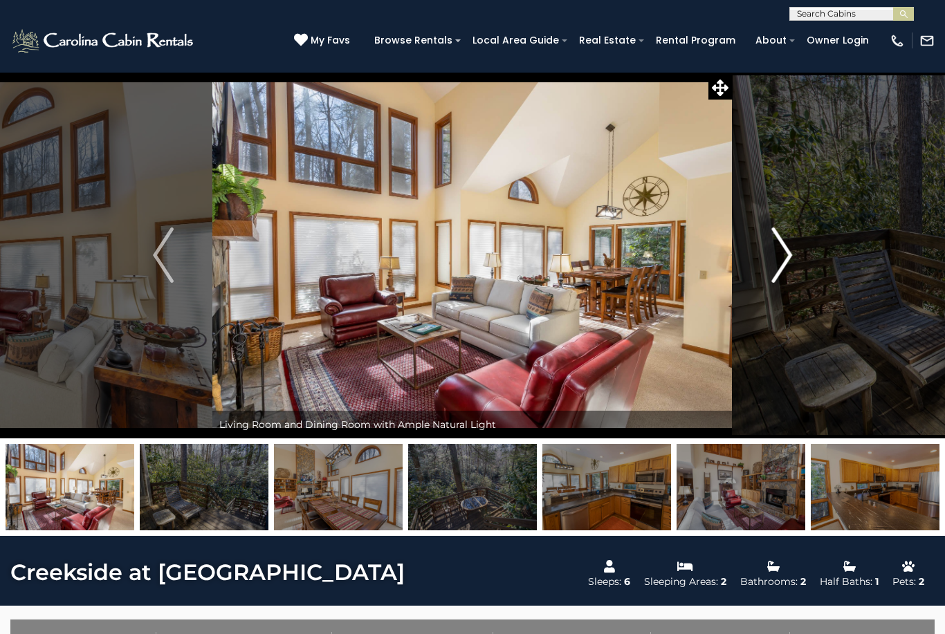
click at [787, 251] on img "Next" at bounding box center [781, 255] width 21 height 55
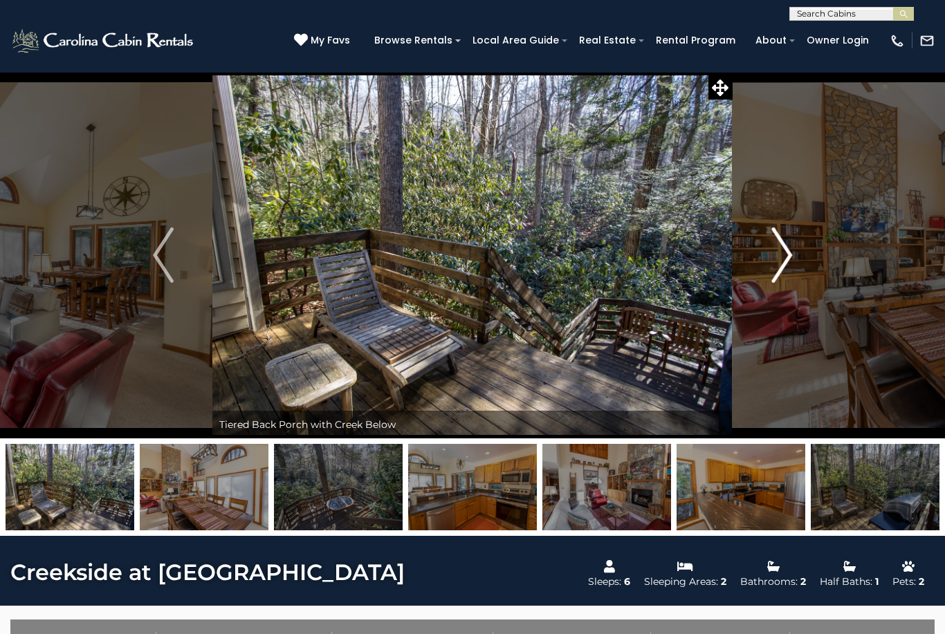
click at [787, 247] on img "Next" at bounding box center [781, 255] width 21 height 55
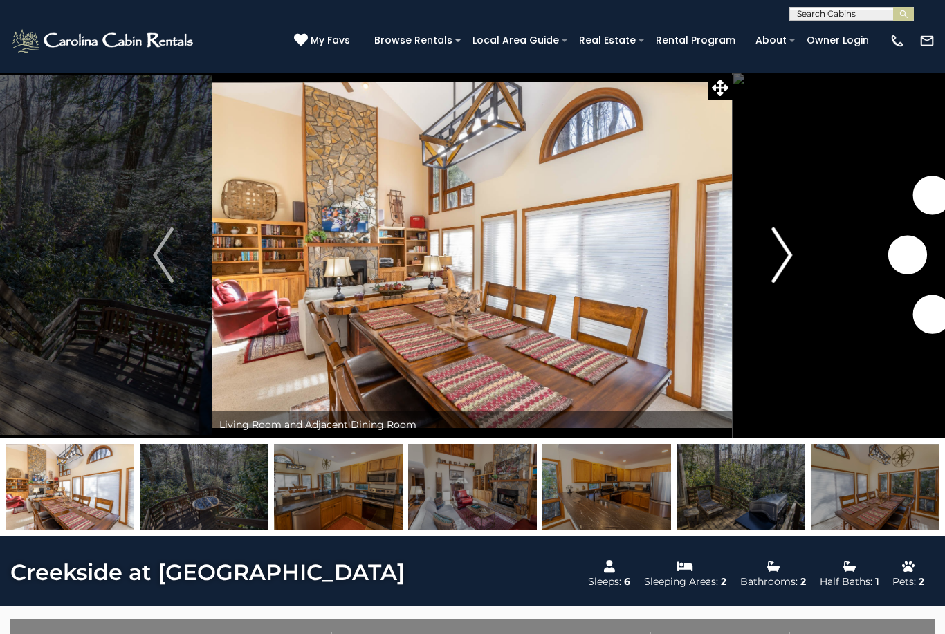
click at [786, 250] on img "Next" at bounding box center [781, 255] width 21 height 55
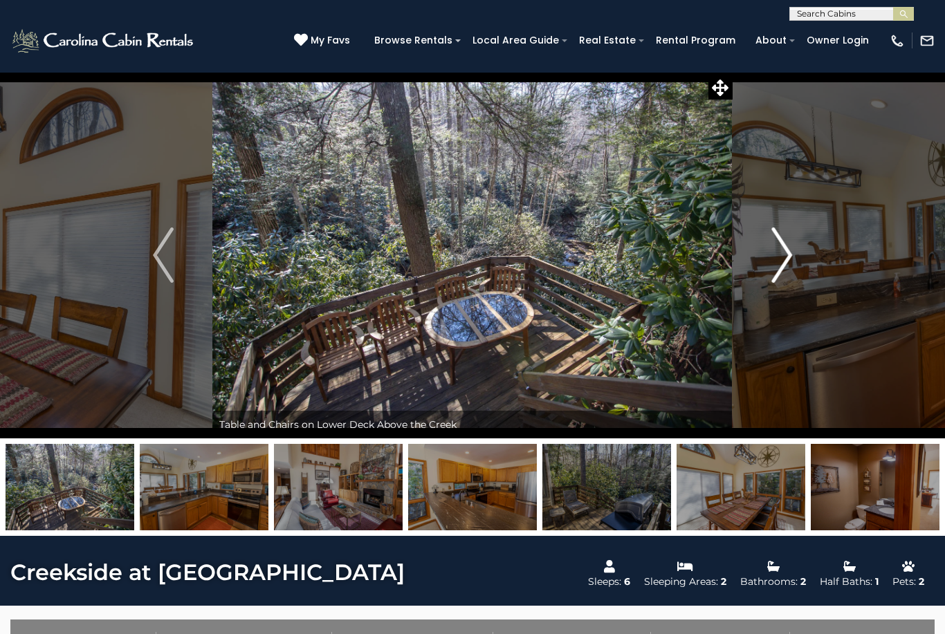
click at [771, 249] on img "Next" at bounding box center [781, 255] width 21 height 55
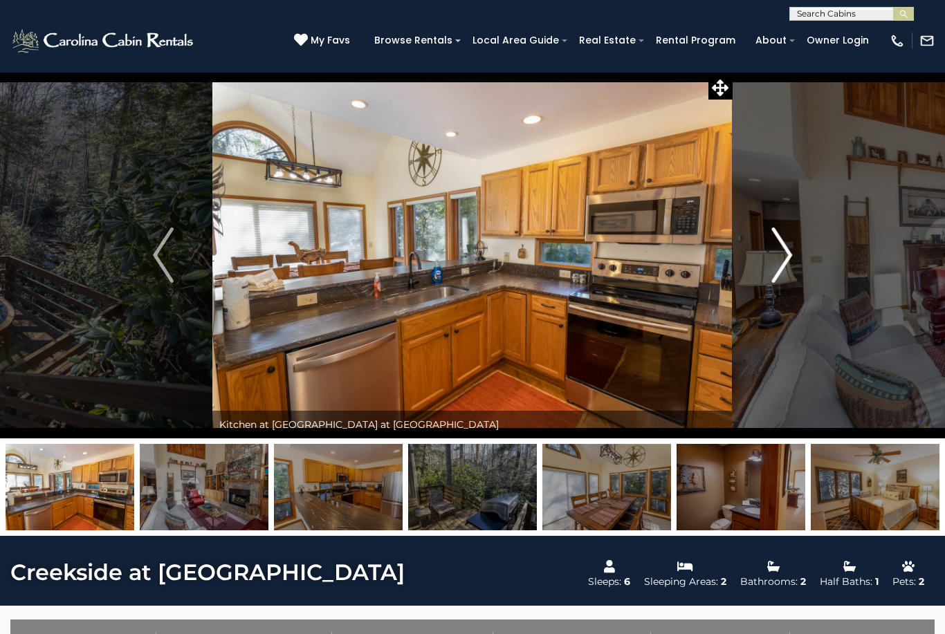
click at [778, 240] on img "Next" at bounding box center [781, 255] width 21 height 55
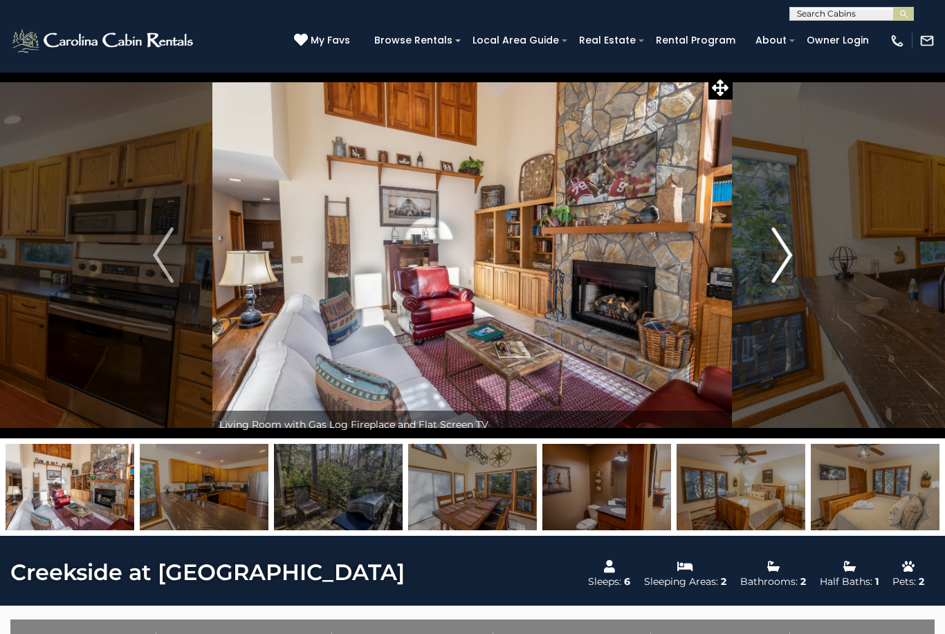
click at [778, 236] on img "Next" at bounding box center [781, 255] width 21 height 55
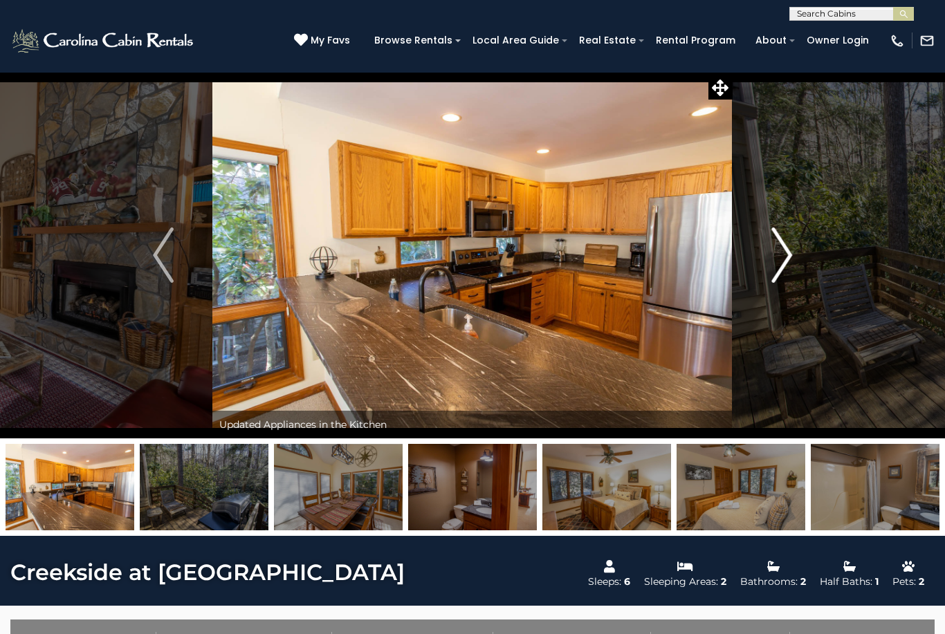
click at [781, 244] on img "Next" at bounding box center [781, 255] width 21 height 55
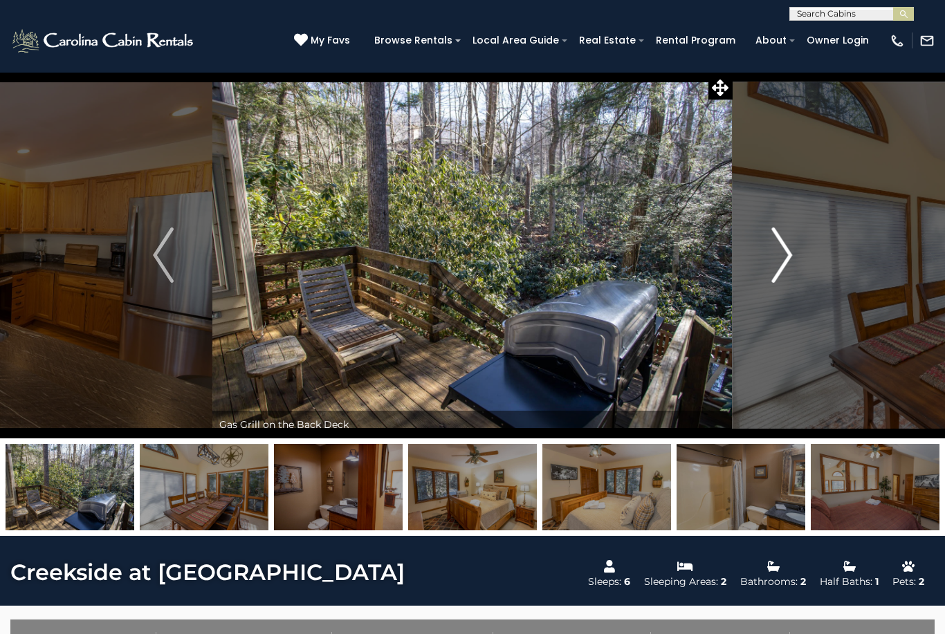
click at [779, 248] on img "Next" at bounding box center [781, 255] width 21 height 55
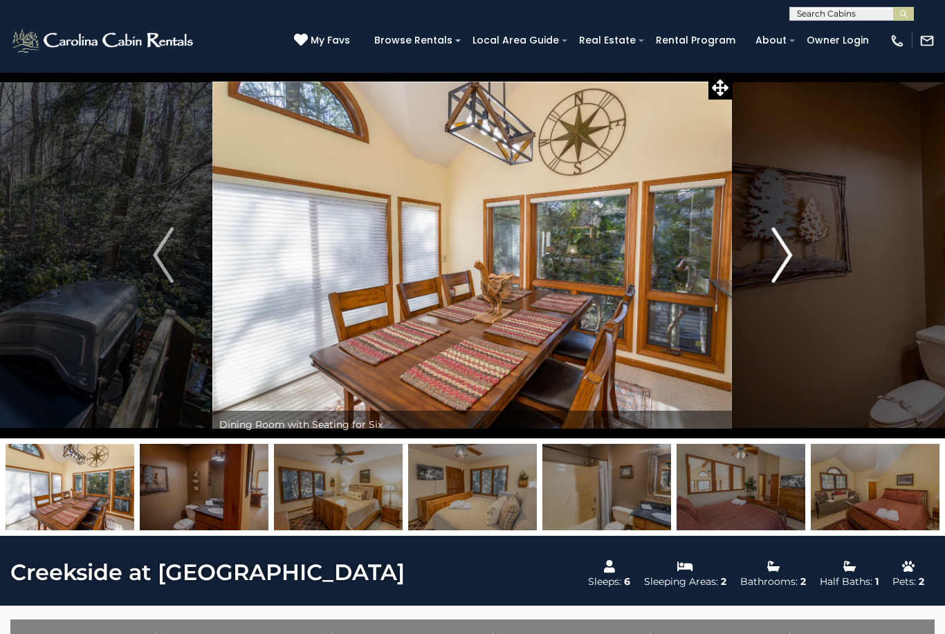
click at [778, 246] on img "Next" at bounding box center [781, 255] width 21 height 55
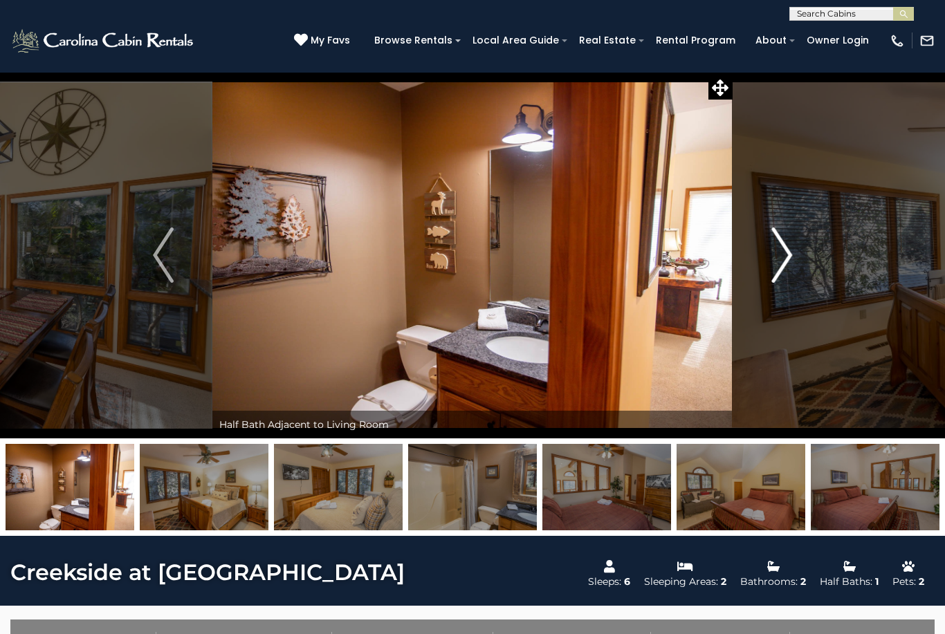
click at [778, 245] on img "Next" at bounding box center [781, 255] width 21 height 55
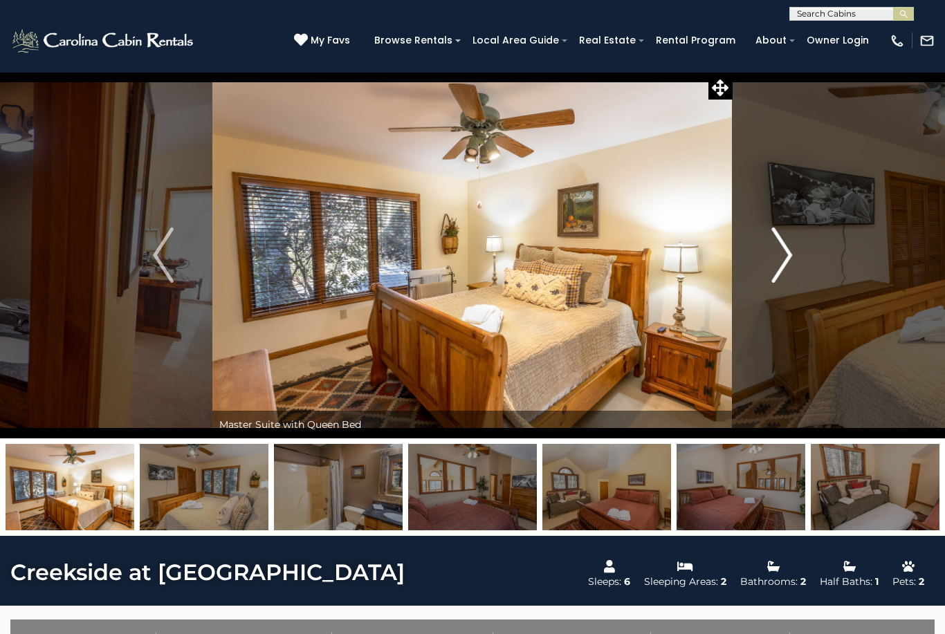
click at [780, 247] on img "Next" at bounding box center [781, 255] width 21 height 55
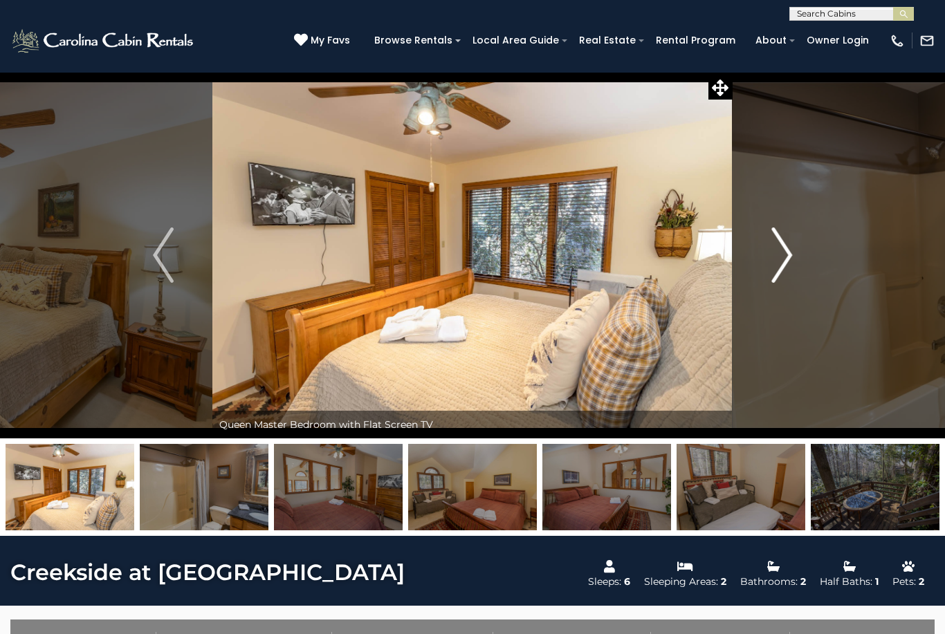
click at [773, 241] on img "Next" at bounding box center [781, 255] width 21 height 55
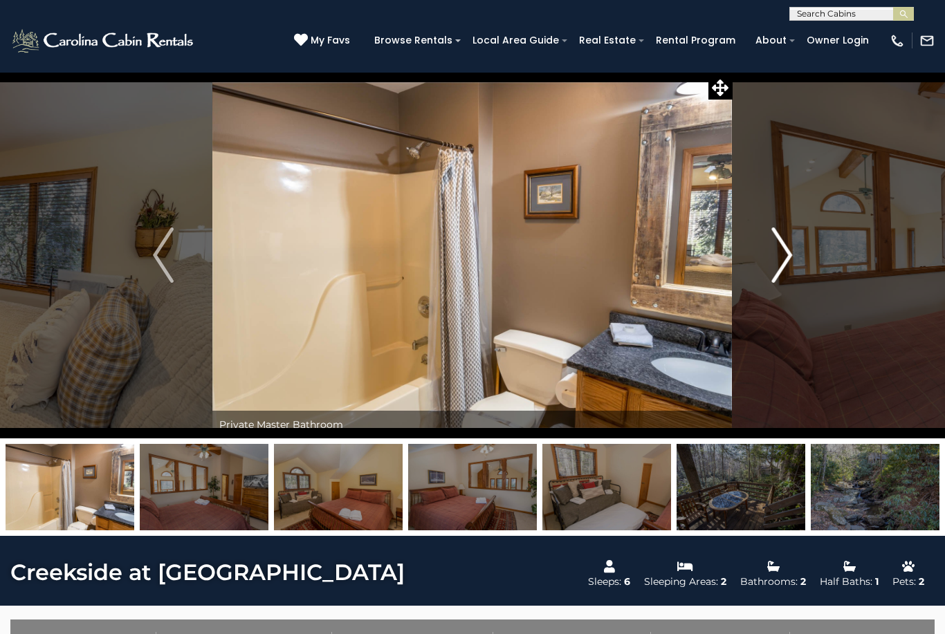
click at [771, 241] on img "Next" at bounding box center [781, 255] width 21 height 55
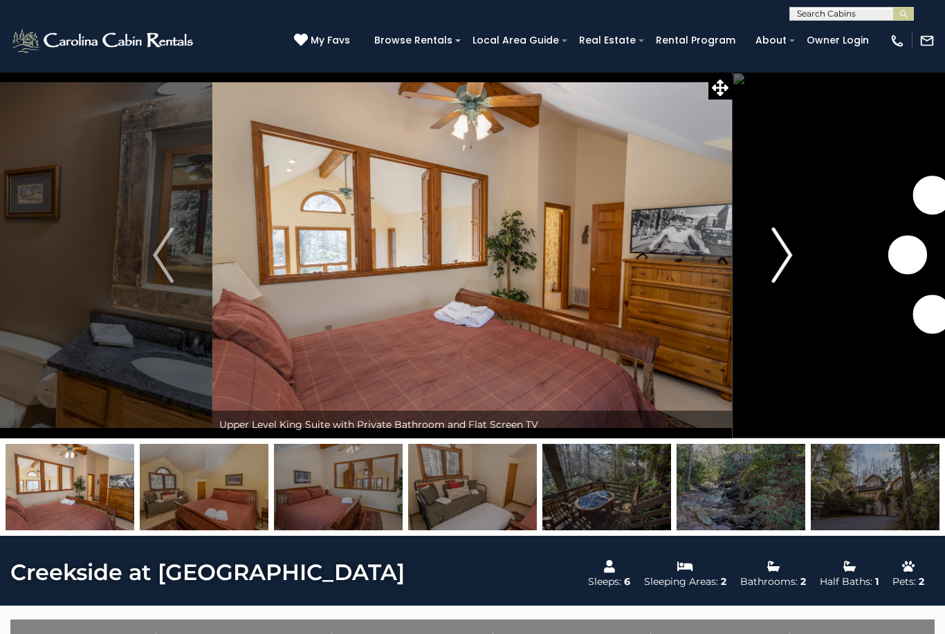
click at [769, 248] on button "Next" at bounding box center [782, 255] width 98 height 367
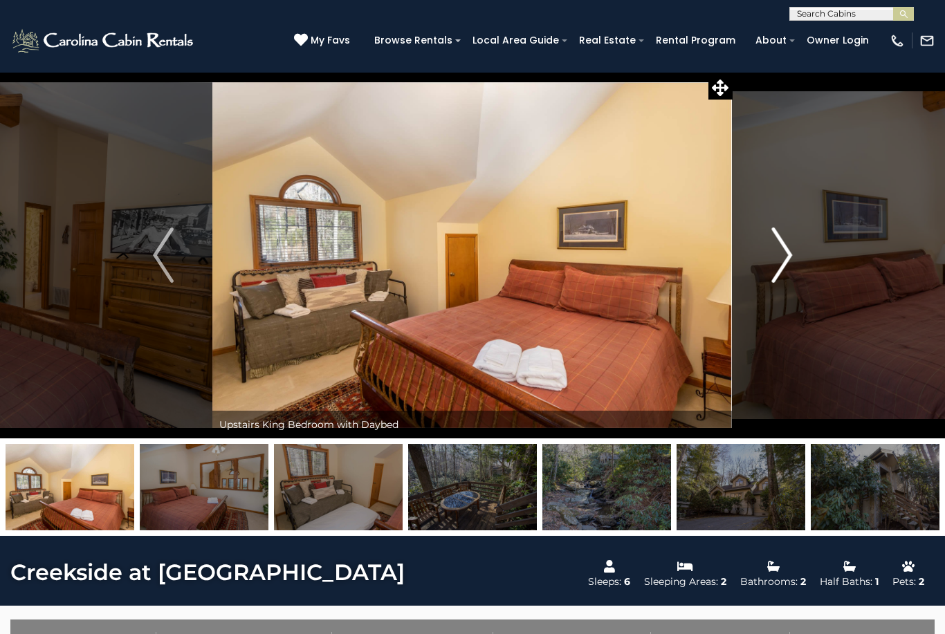
click at [769, 246] on button "Next" at bounding box center [782, 255] width 98 height 367
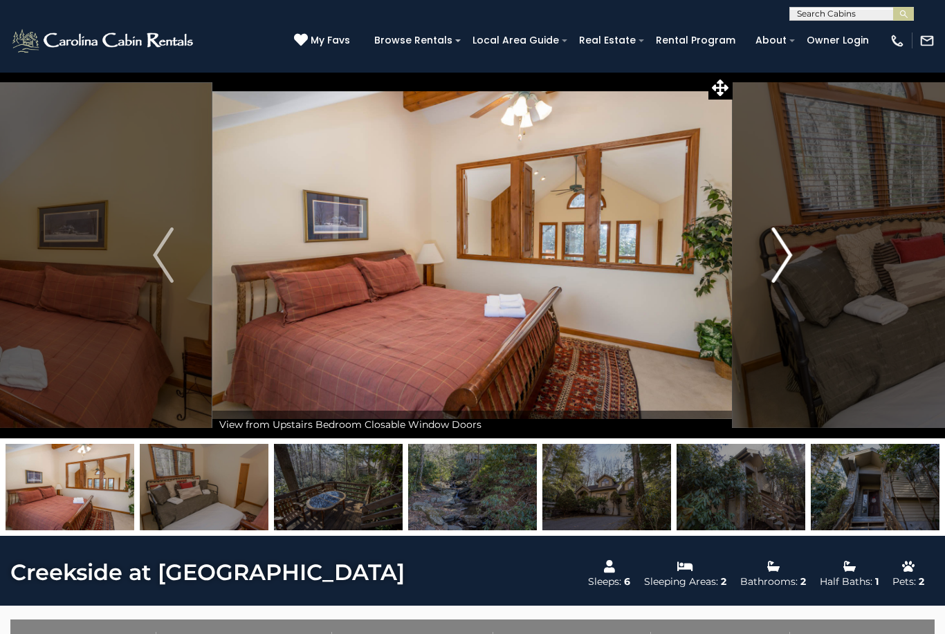
click at [765, 246] on button "Next" at bounding box center [782, 255] width 98 height 367
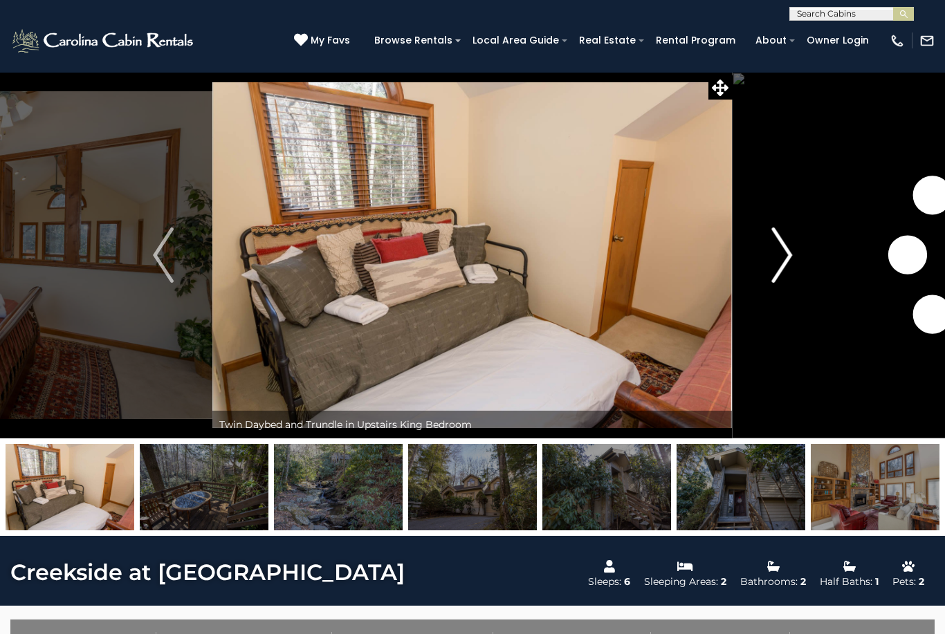
click at [775, 246] on img "Next" at bounding box center [781, 255] width 21 height 55
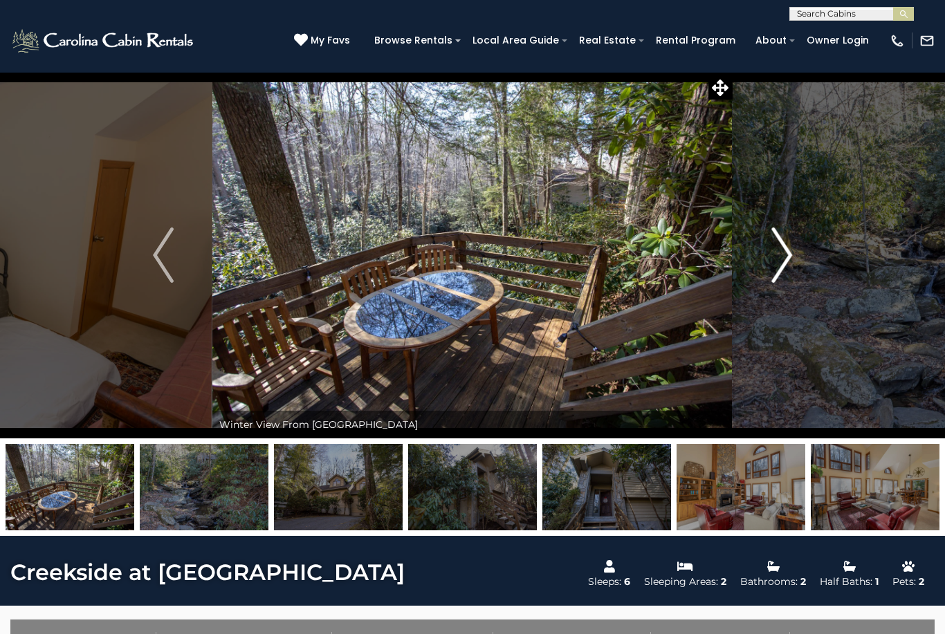
click at [776, 249] on img "Next" at bounding box center [781, 255] width 21 height 55
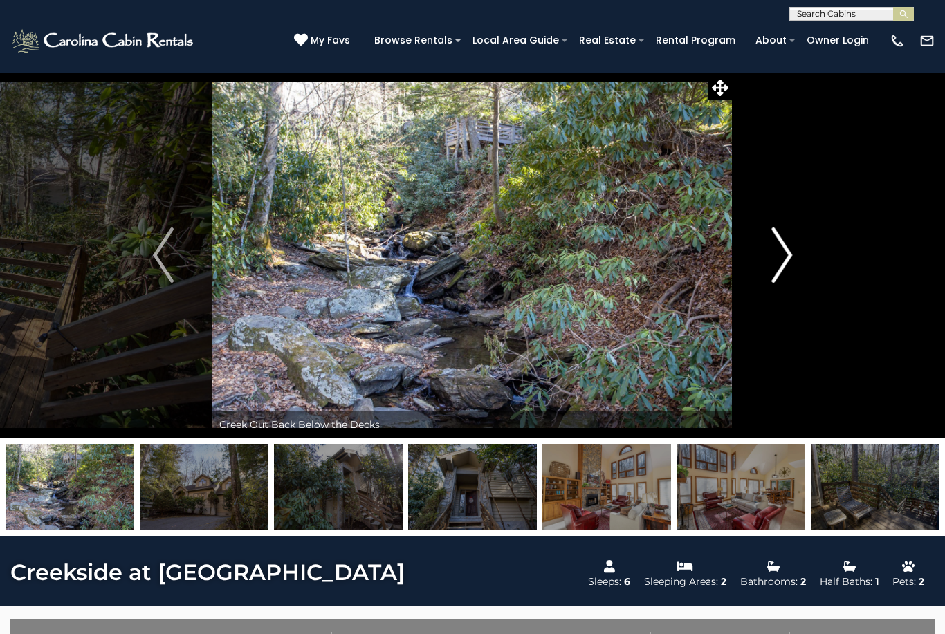
click at [783, 241] on img "Next" at bounding box center [781, 255] width 21 height 55
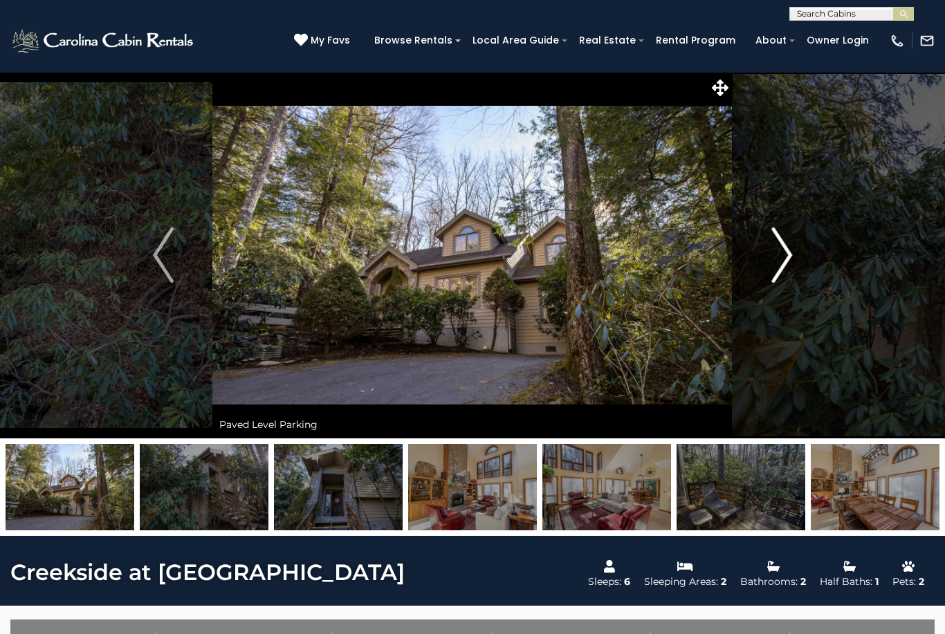
click at [777, 248] on img "Next" at bounding box center [781, 255] width 21 height 55
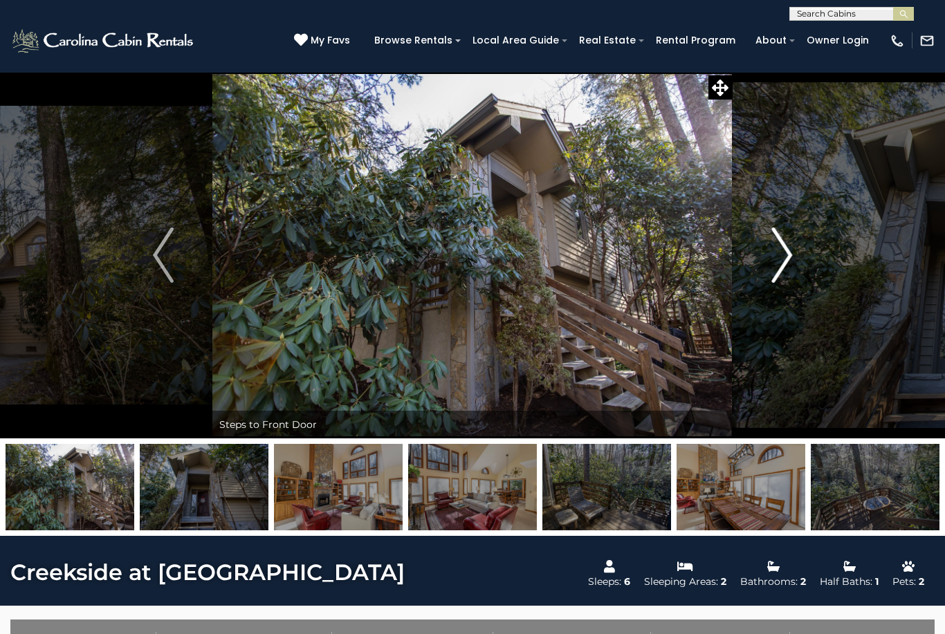
click at [776, 248] on img "Next" at bounding box center [781, 255] width 21 height 55
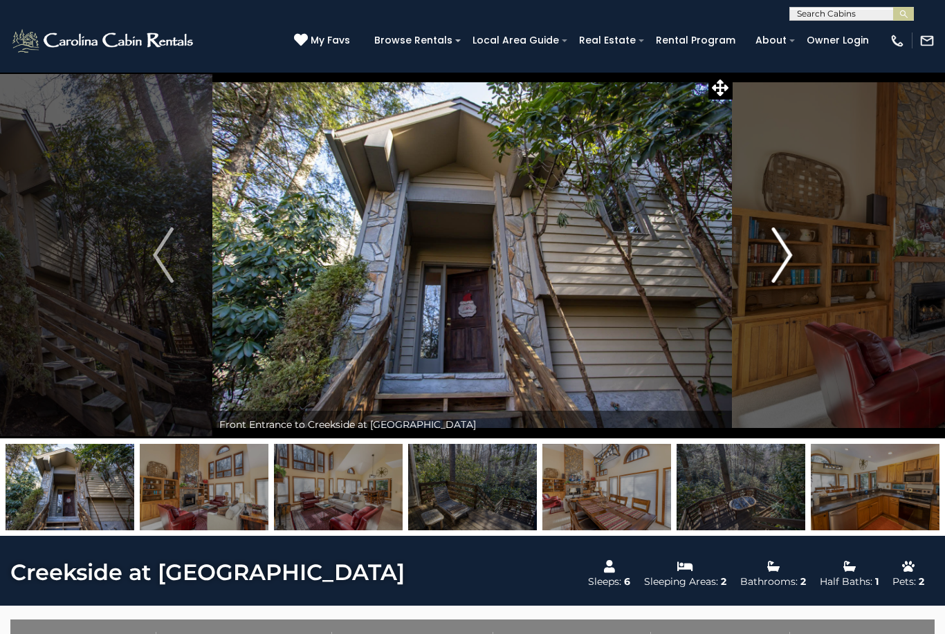
click at [776, 241] on img "Next" at bounding box center [781, 255] width 21 height 55
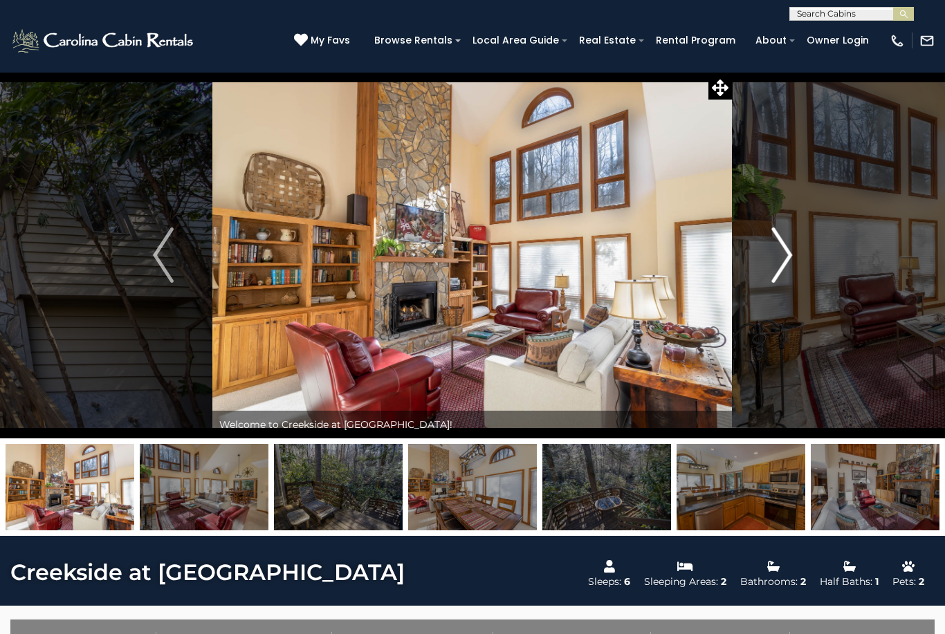
click at [771, 232] on button "Next" at bounding box center [782, 255] width 98 height 367
